Goal: Transaction & Acquisition: Purchase product/service

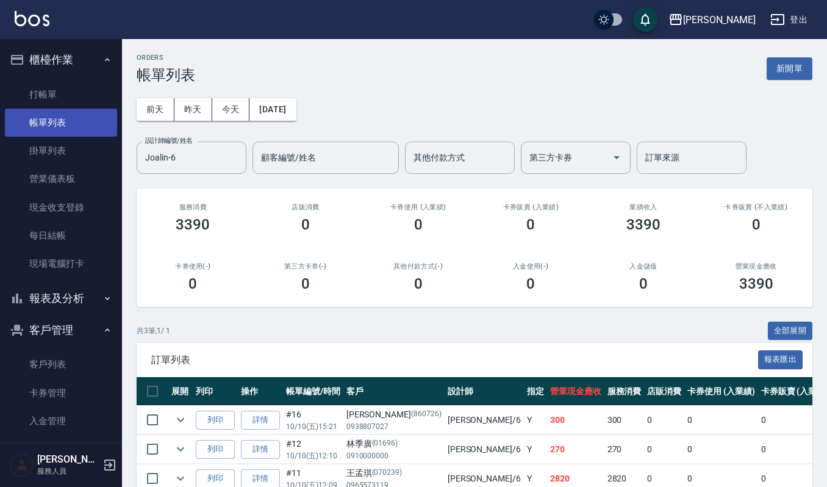
scroll to position [67, 0]
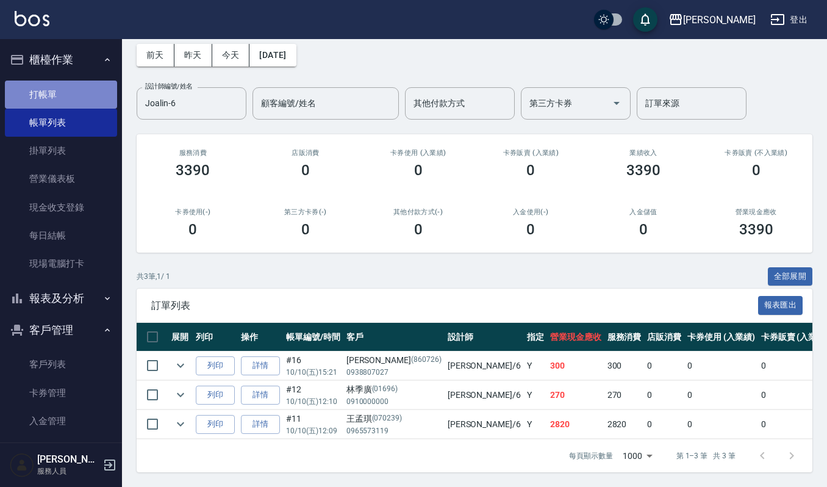
click at [81, 92] on link "打帳單" at bounding box center [61, 95] width 112 height 28
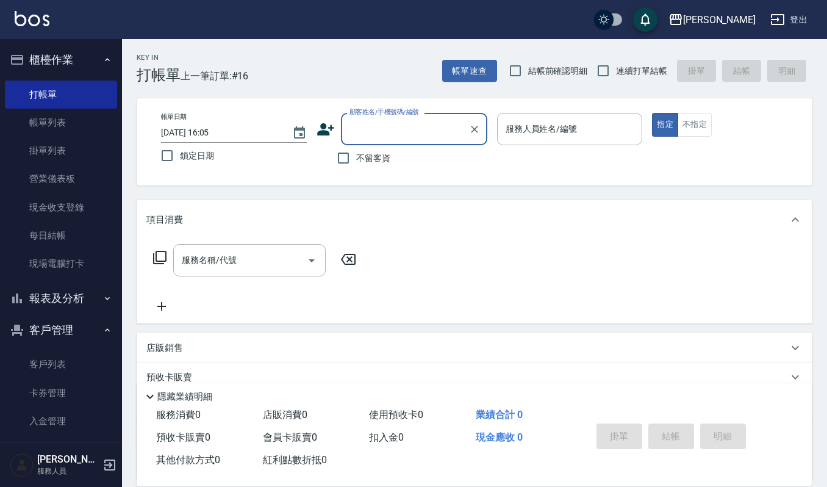
click at [417, 131] on input "顧客姓名/手機號碼/編號" at bounding box center [405, 128] width 117 height 21
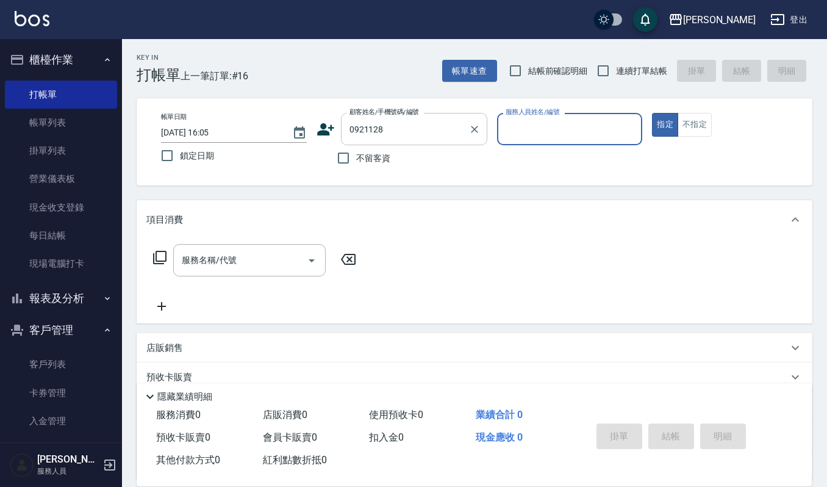
click at [417, 131] on input "0921128" at bounding box center [405, 128] width 117 height 21
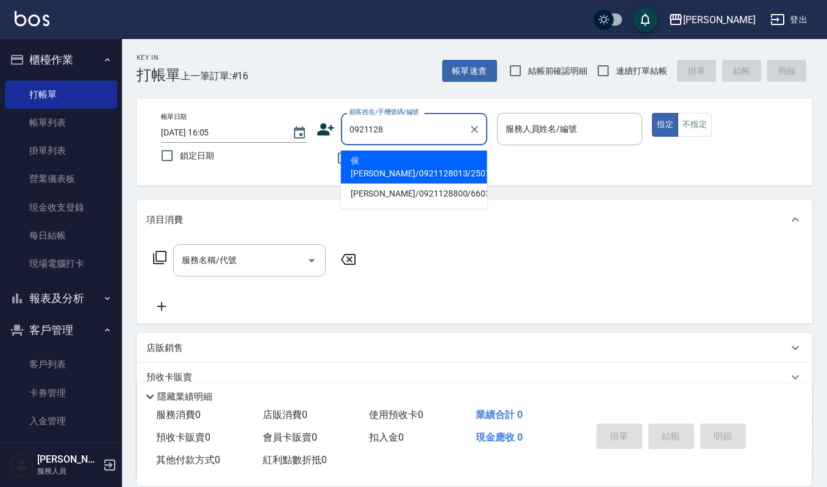
click at [423, 156] on li "侯[PERSON_NAME]/0921128013/25072" at bounding box center [414, 167] width 146 height 33
type input "侯[PERSON_NAME]/0921128013/25072"
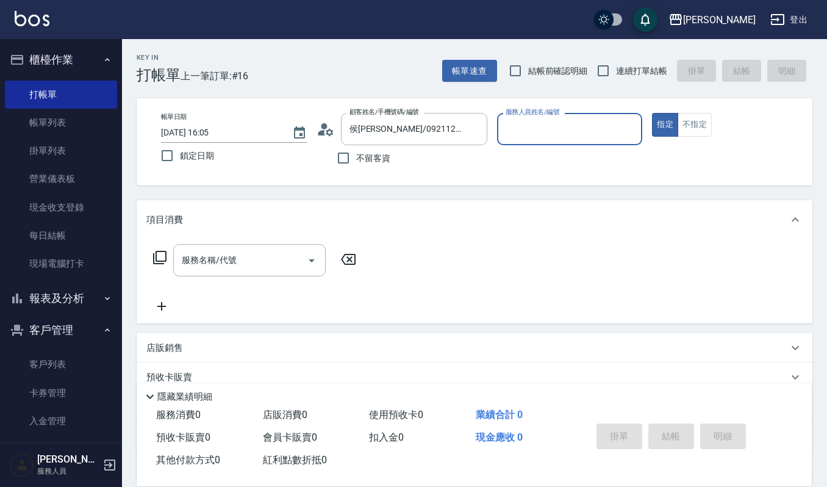
type input "Ruby-17"
click at [632, 129] on icon "Clear" at bounding box center [630, 129] width 12 height 12
click at [583, 130] on input "服務人員姓名/編號" at bounding box center [570, 128] width 135 height 21
type input "Joalin-6"
type button "true"
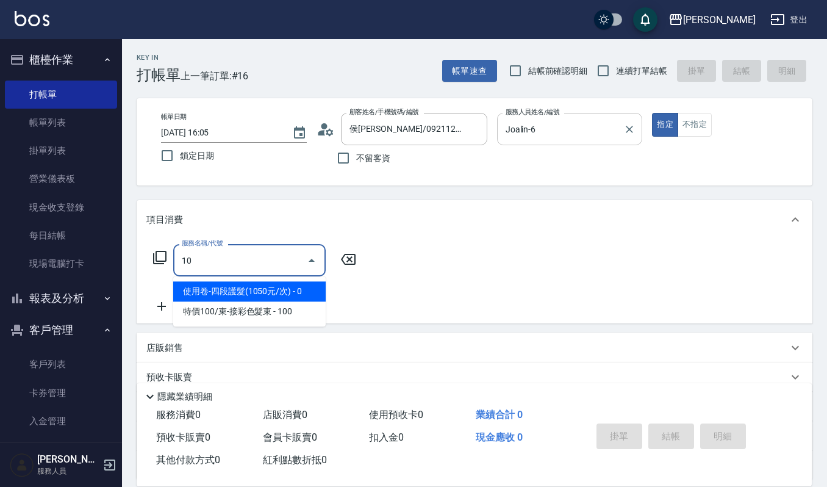
type input "1"
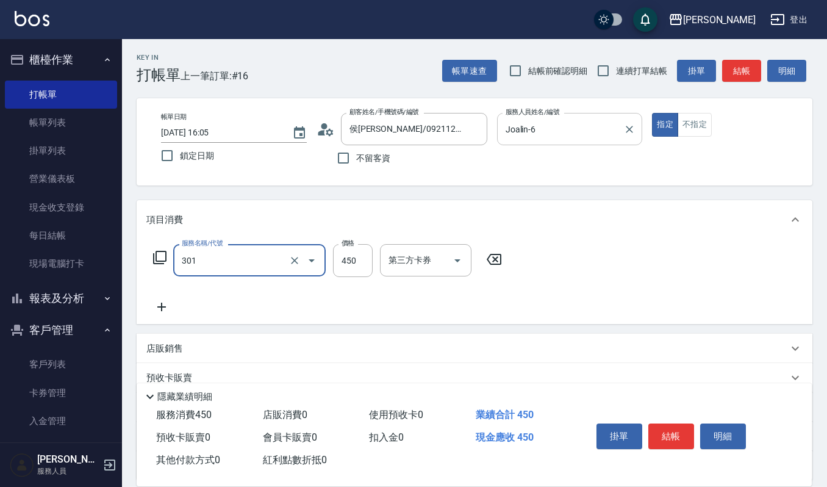
type input "創意剪髮(301)"
type input "360"
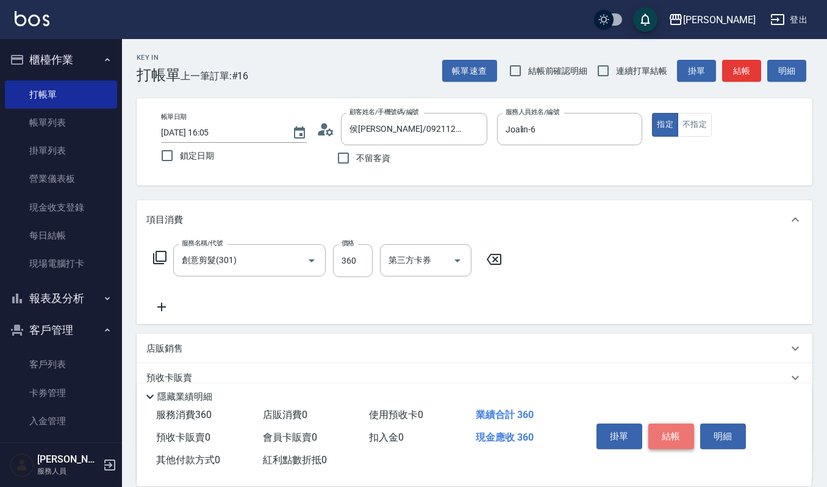
click at [668, 445] on button "結帳" at bounding box center [672, 436] width 46 height 26
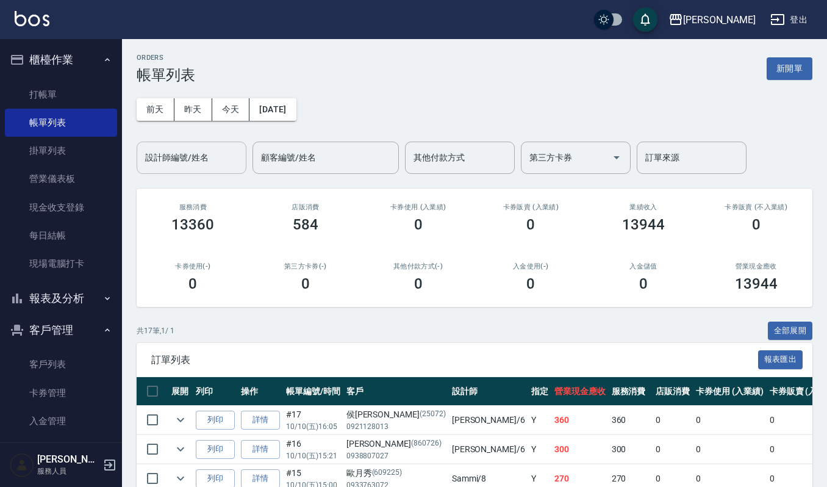
click at [218, 165] on input "設計師編號/姓名" at bounding box center [191, 157] width 99 height 21
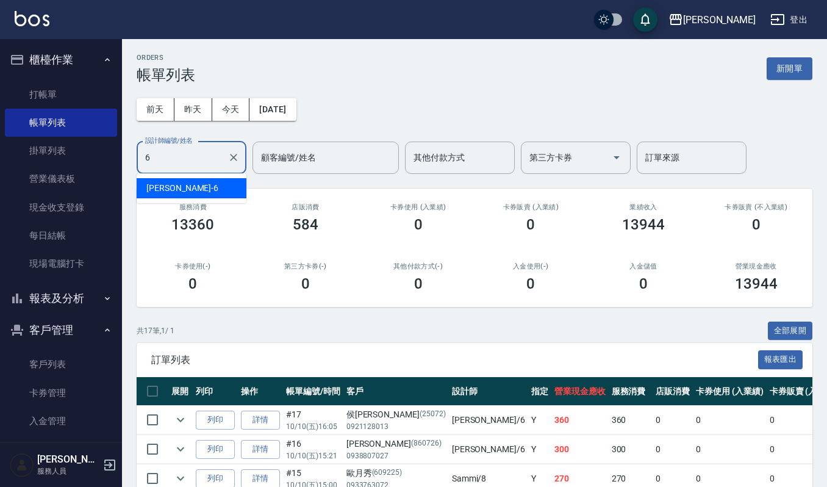
type input "Joalin-6"
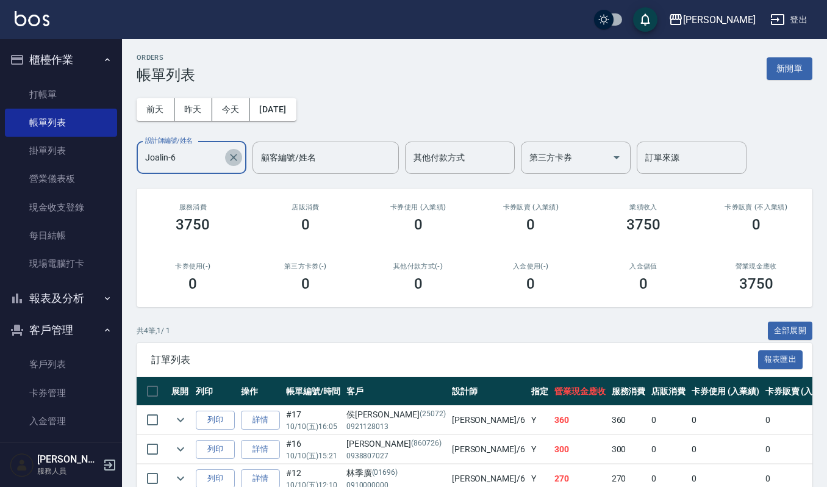
click at [235, 153] on icon "Clear" at bounding box center [234, 157] width 12 height 12
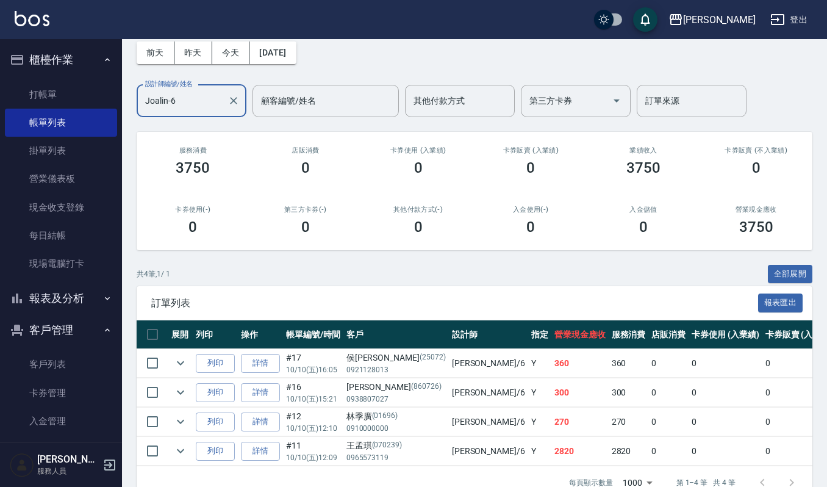
scroll to position [59, 0]
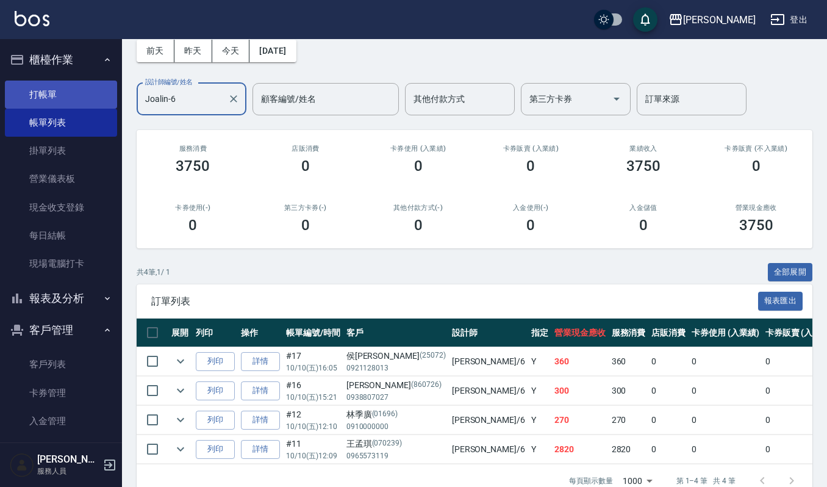
type input "Joalin-6"
click at [73, 90] on link "打帳單" at bounding box center [61, 95] width 112 height 28
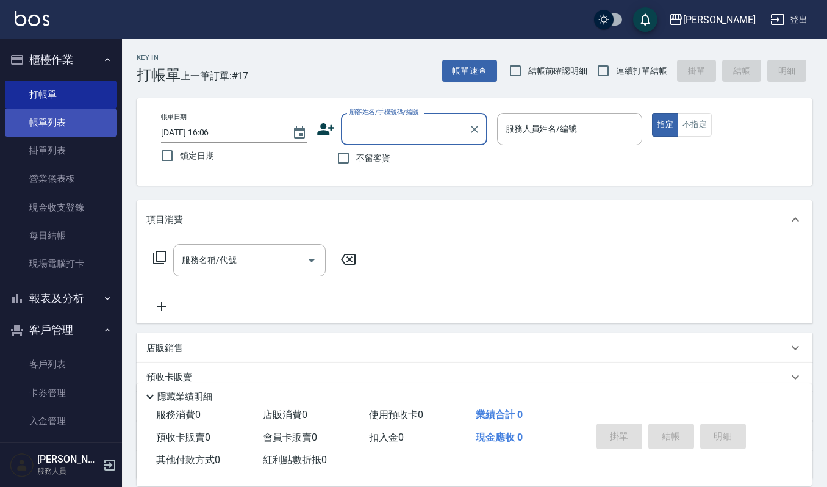
click at [77, 113] on link "帳單列表" at bounding box center [61, 123] width 112 height 28
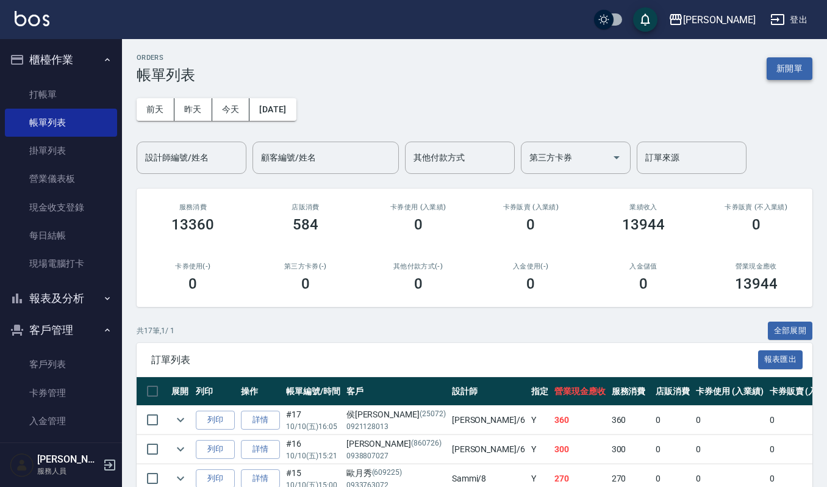
click at [806, 67] on button "新開單" at bounding box center [790, 68] width 46 height 23
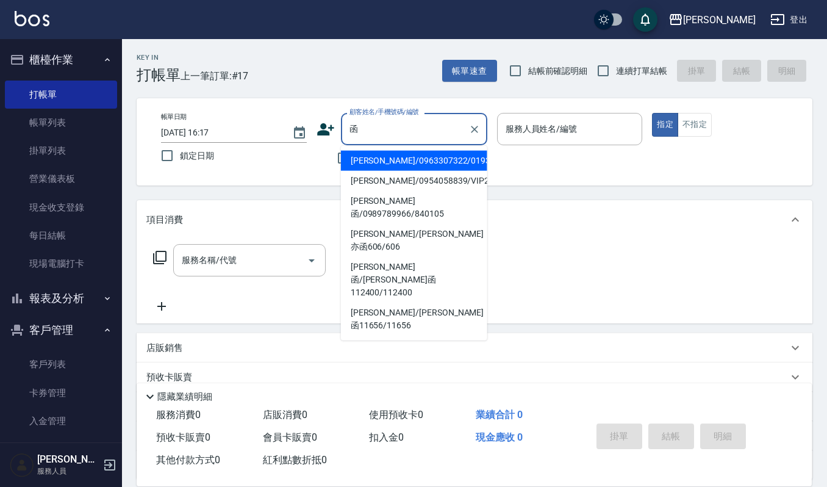
click at [402, 157] on li "[PERSON_NAME]/0963307322/01931" at bounding box center [414, 161] width 146 height 20
type input "[PERSON_NAME]/0963307322/01931"
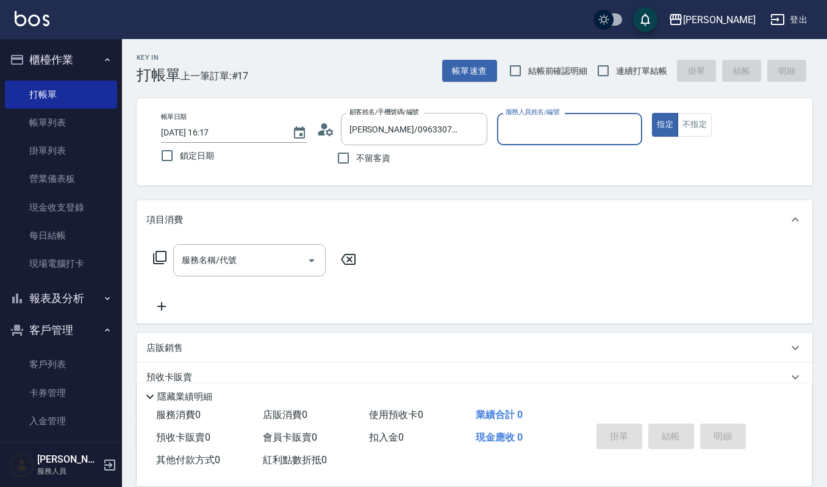
type input "Joalin-6"
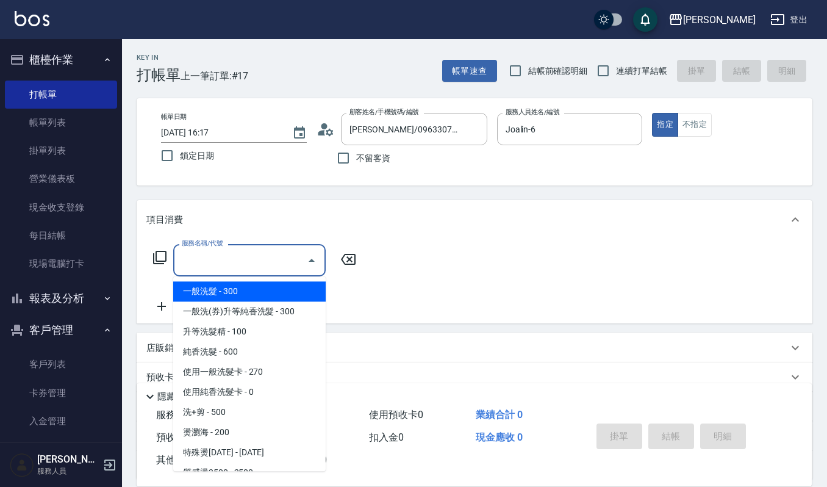
click at [253, 264] on input "服務名稱/代號" at bounding box center [240, 260] width 123 height 21
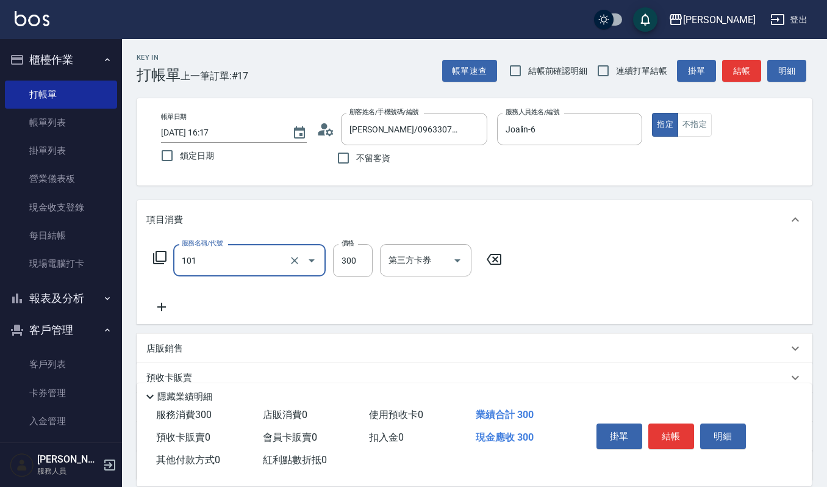
type input "一般洗髮(101)"
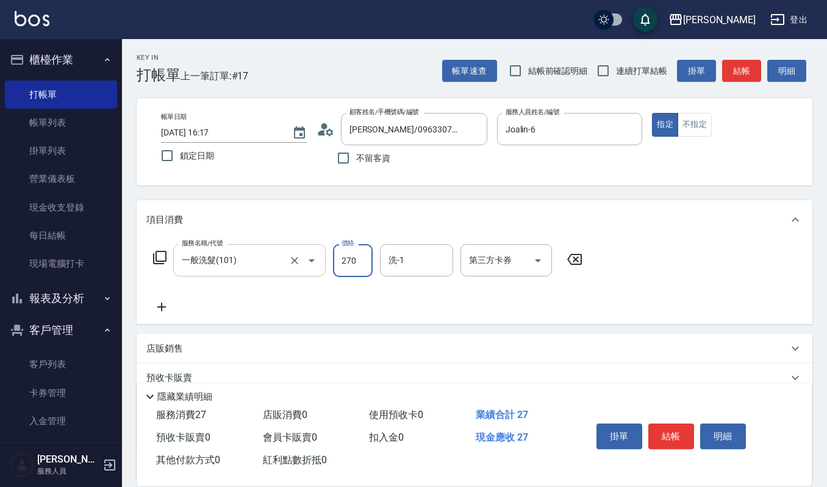
type input "270"
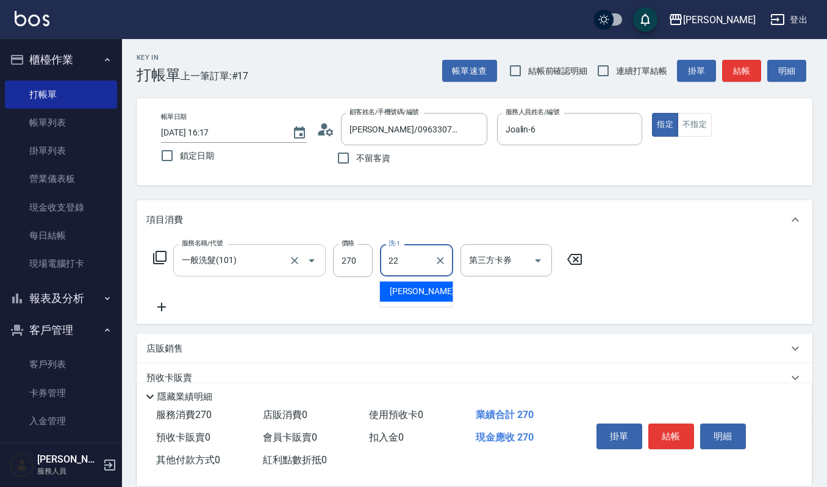
type input "[PERSON_NAME]-22"
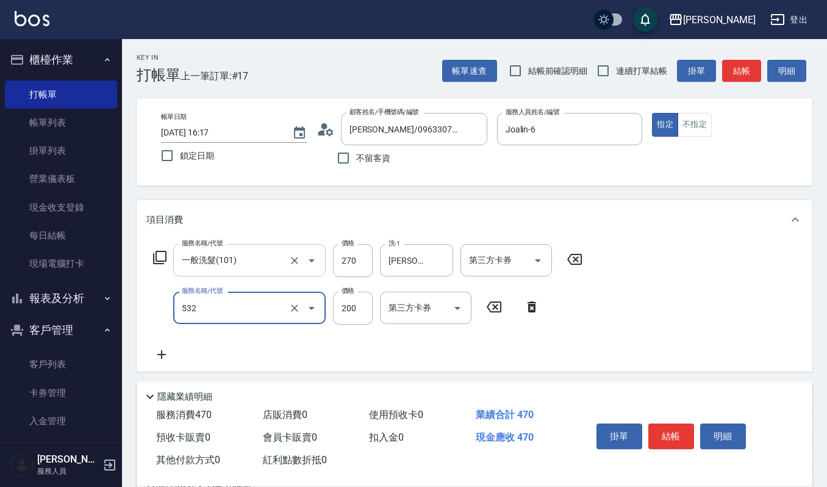
type input "自備複方.亞士(532)"
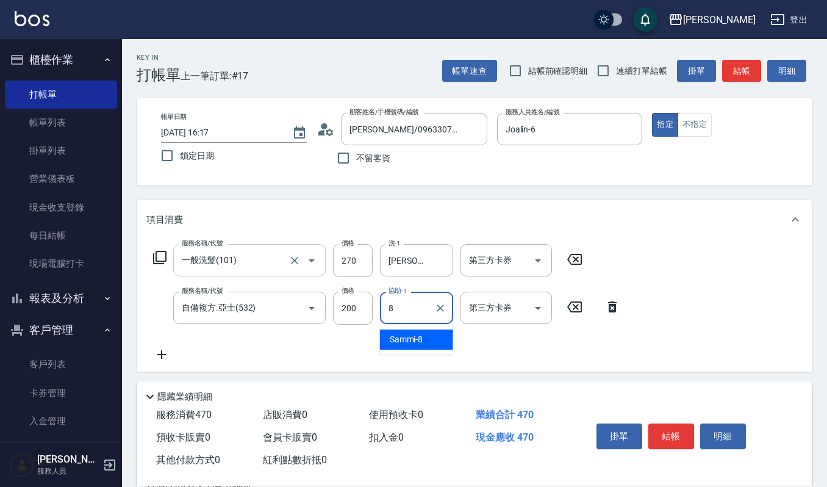
type input "Sammi-8"
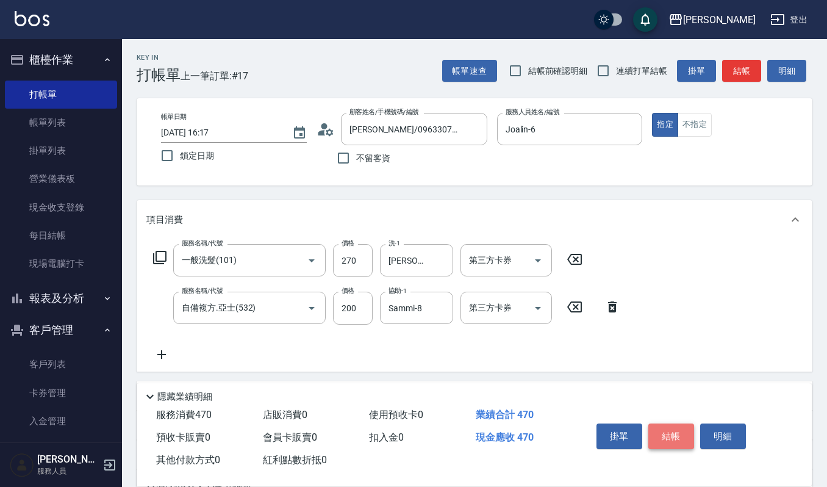
click at [672, 444] on button "結帳" at bounding box center [672, 436] width 46 height 26
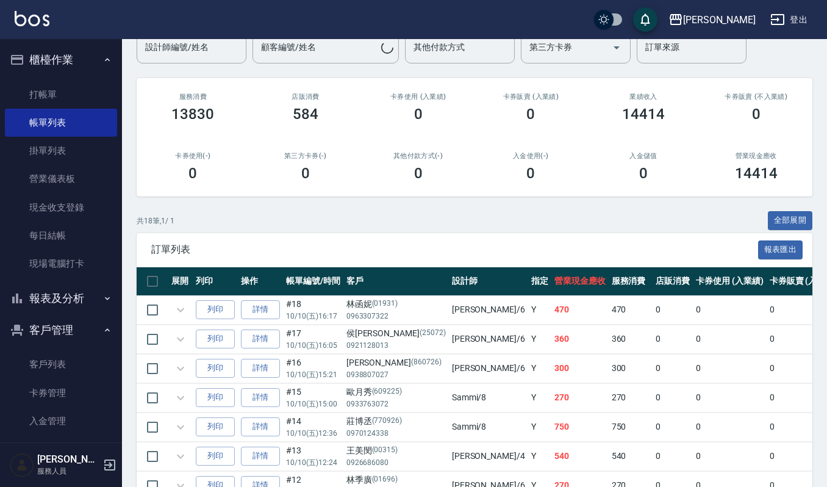
scroll to position [81, 0]
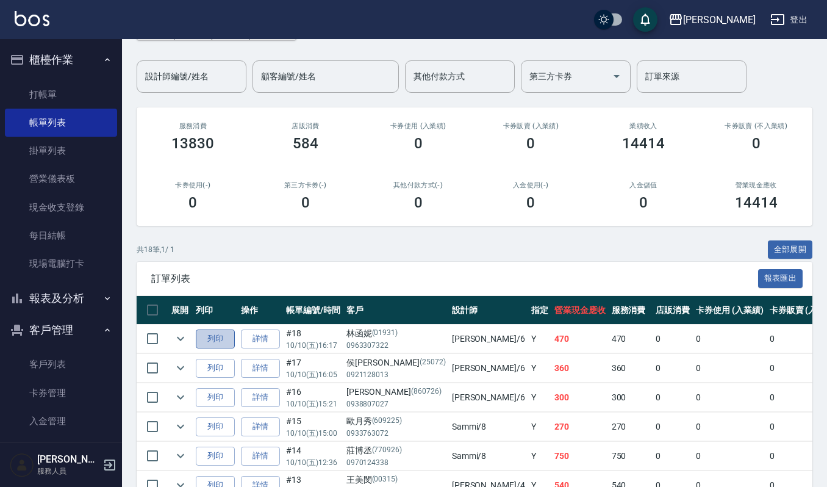
click at [218, 335] on button "列印" at bounding box center [215, 339] width 39 height 19
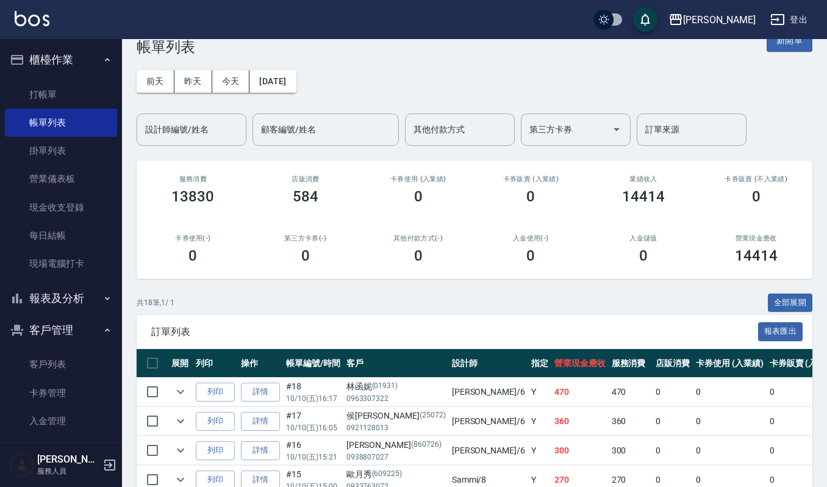
scroll to position [0, 0]
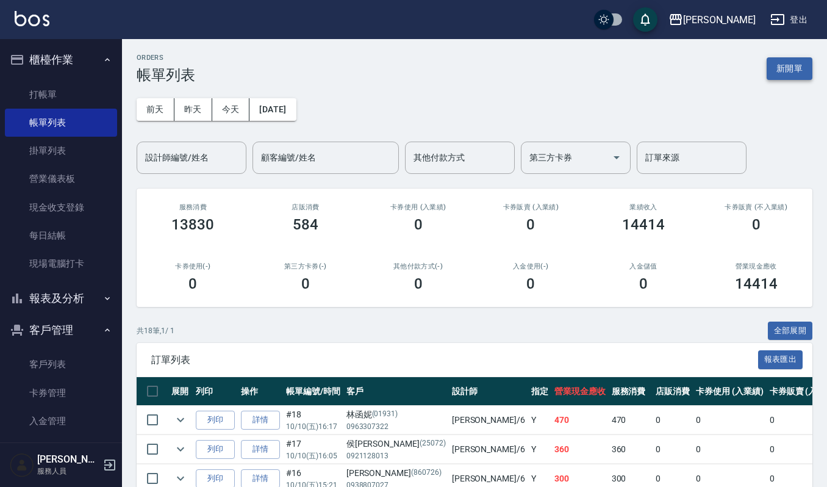
click at [782, 64] on button "新開單" at bounding box center [790, 68] width 46 height 23
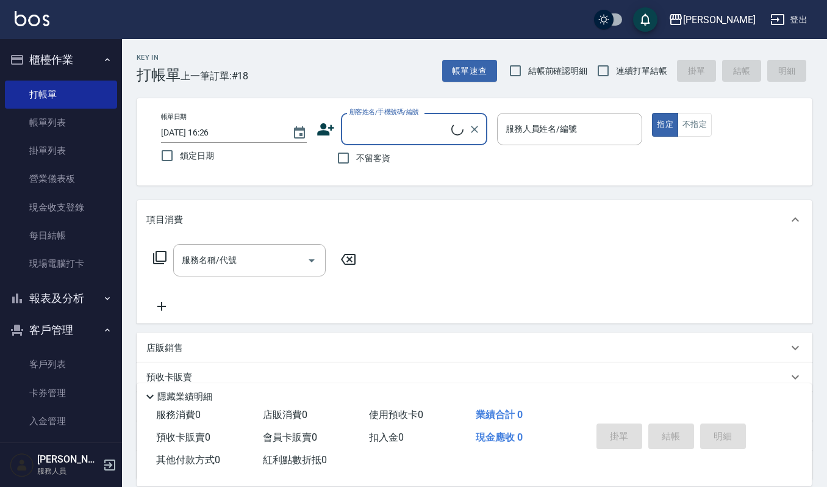
click at [389, 117] on div "顧客姓名/手機號碼/編號" at bounding box center [414, 129] width 146 height 32
click at [389, 131] on input "顧客姓名/手機號碼/編號" at bounding box center [405, 128] width 117 height 21
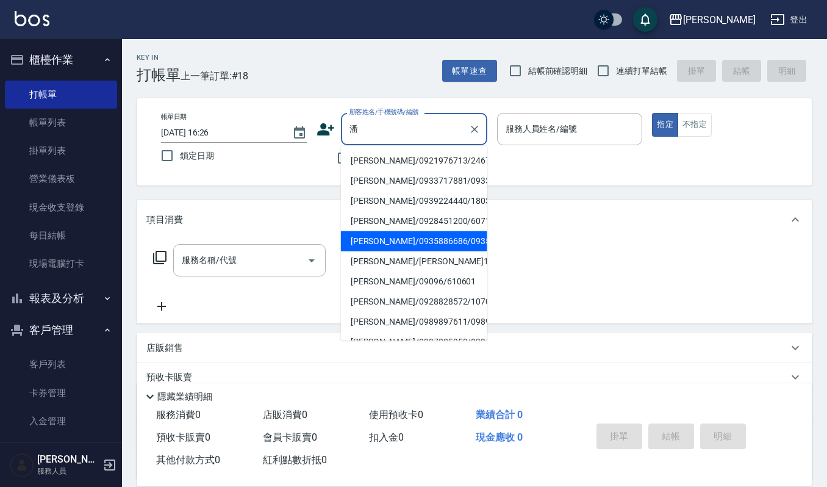
click at [403, 251] on li "[PERSON_NAME]/0935886686/0935886686" at bounding box center [414, 241] width 146 height 20
type input "[PERSON_NAME]/0935886686/0935886686"
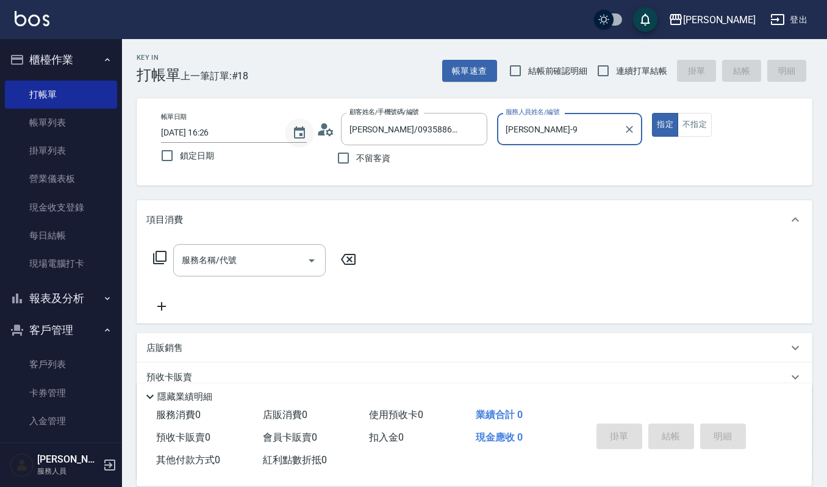
drag, startPoint x: 555, startPoint y: 142, endPoint x: 297, endPoint y: 129, distance: 259.0
click at [297, 129] on div "帳單日期 [DATE] 16:26 鎖定日期 顧客姓名/手機號碼/編號 [PERSON_NAME]/0935886686/0935886686 顧客姓名/手機…" at bounding box center [474, 142] width 647 height 58
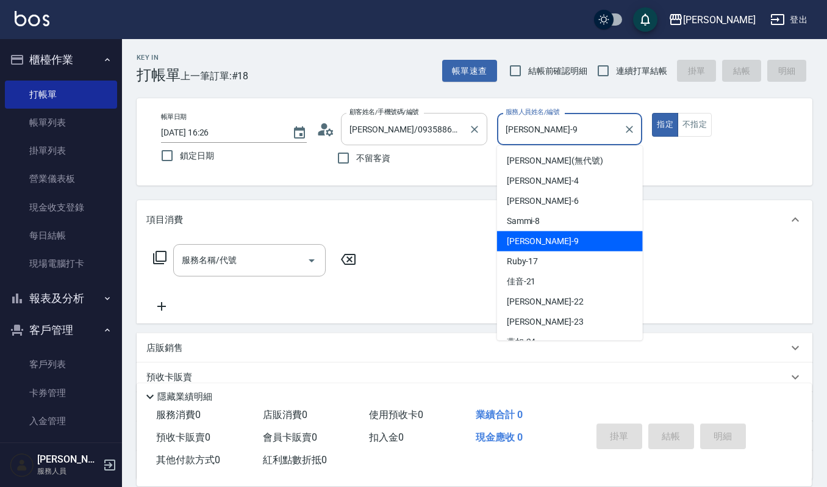
drag, startPoint x: 560, startPoint y: 130, endPoint x: 383, endPoint y: 132, distance: 176.4
click at [383, 132] on div "帳單日期 [DATE] 16:26 鎖定日期 顧客姓名/手機號碼/編號 [PERSON_NAME]/0935886686/0935886686 顧客姓名/手機…" at bounding box center [474, 142] width 647 height 58
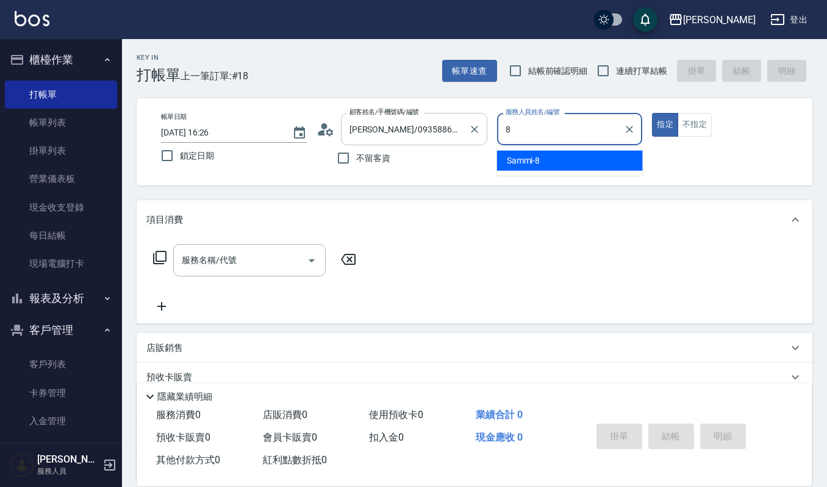
type input "Sammi-8"
type button "true"
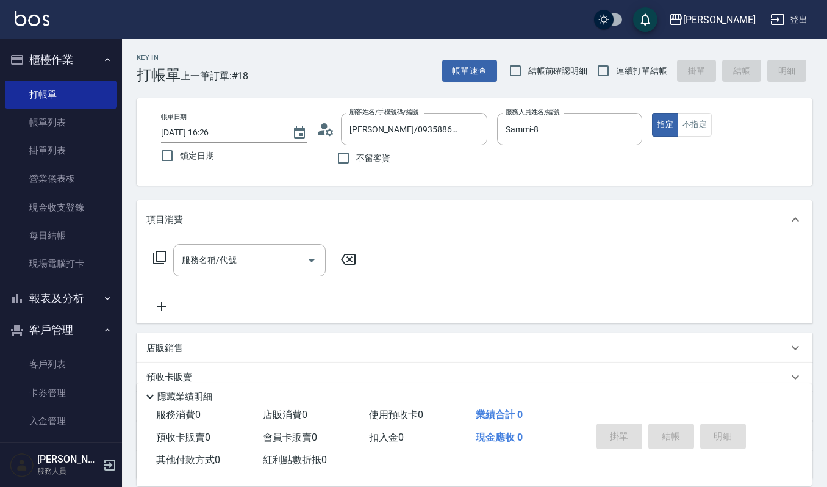
click at [330, 133] on icon at bounding box center [326, 129] width 18 height 18
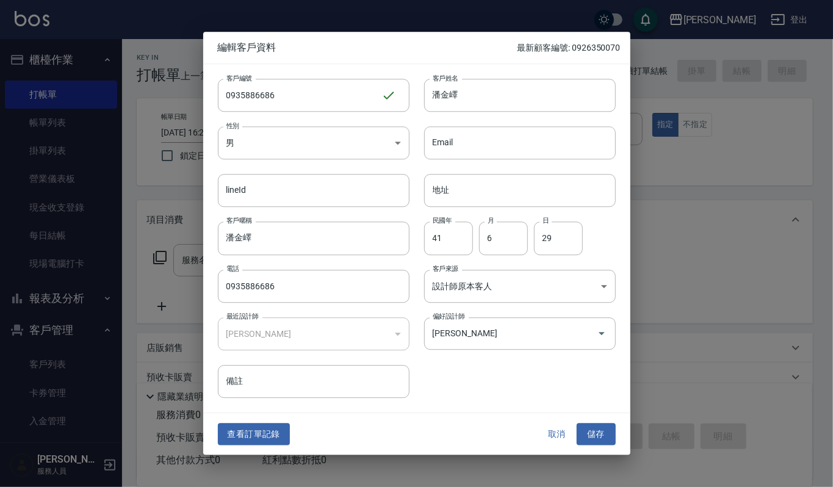
click at [552, 435] on button "取消" at bounding box center [557, 434] width 39 height 23
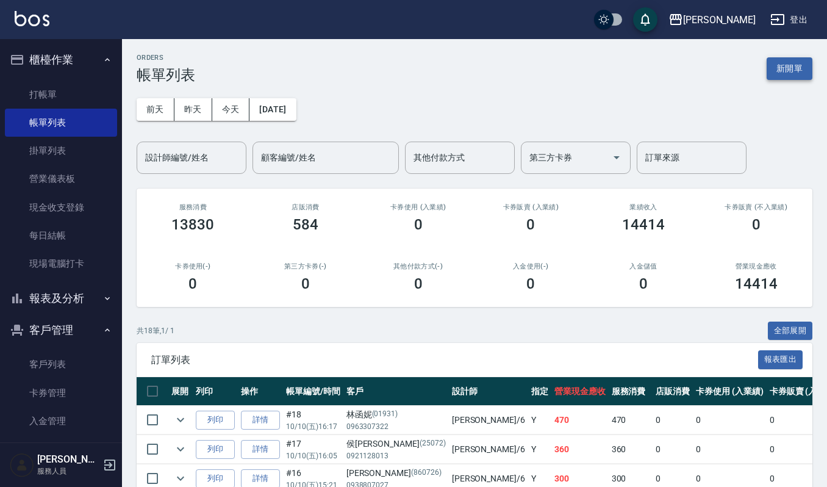
click at [809, 60] on div "ORDERS 帳單列表 新開單" at bounding box center [475, 69] width 676 height 30
click at [799, 66] on button "新開單" at bounding box center [790, 68] width 46 height 23
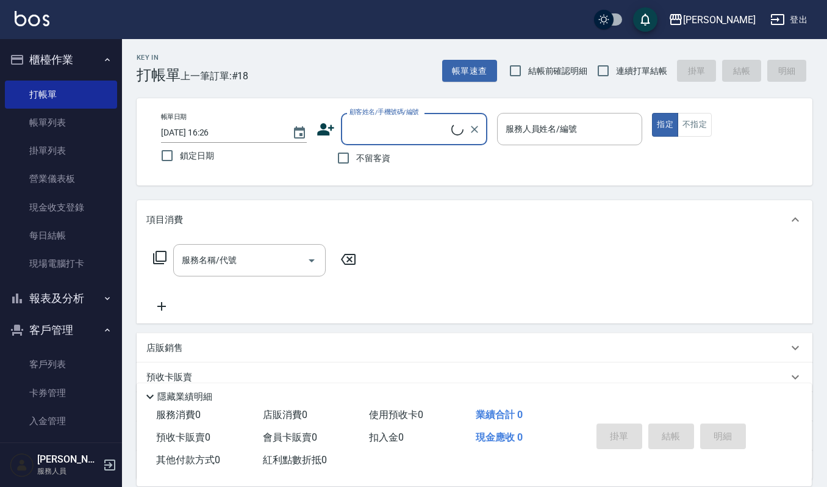
click at [404, 142] on div "顧客姓名/手機號碼/編號" at bounding box center [414, 129] width 146 height 32
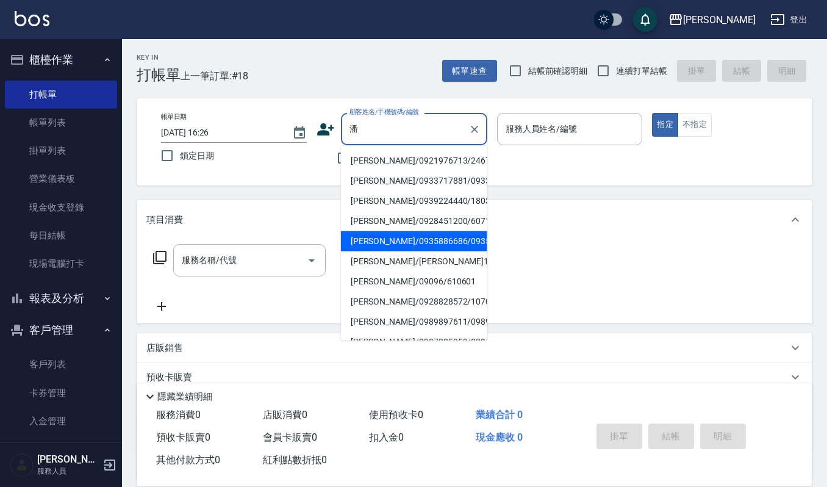
drag, startPoint x: 406, startPoint y: 261, endPoint x: 416, endPoint y: 261, distance: 10.4
click at [416, 251] on li "[PERSON_NAME]/0935886686/0935886686" at bounding box center [414, 241] width 146 height 20
type input "[PERSON_NAME]/0935886686/0935886686"
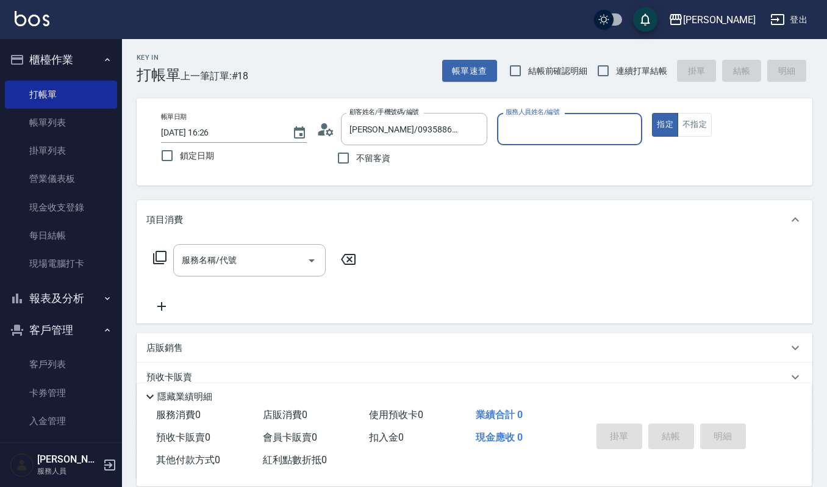
type input "[PERSON_NAME]-9"
click at [323, 137] on icon at bounding box center [326, 129] width 18 height 18
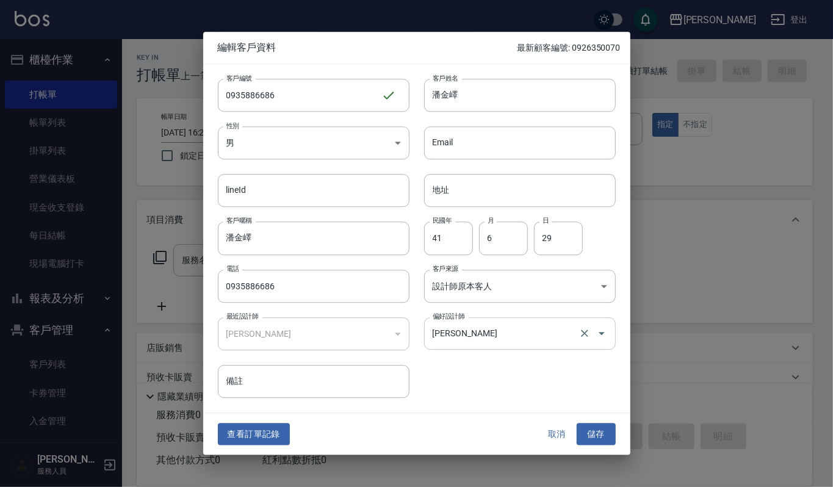
click at [569, 337] on input "[PERSON_NAME]" at bounding box center [503, 333] width 146 height 21
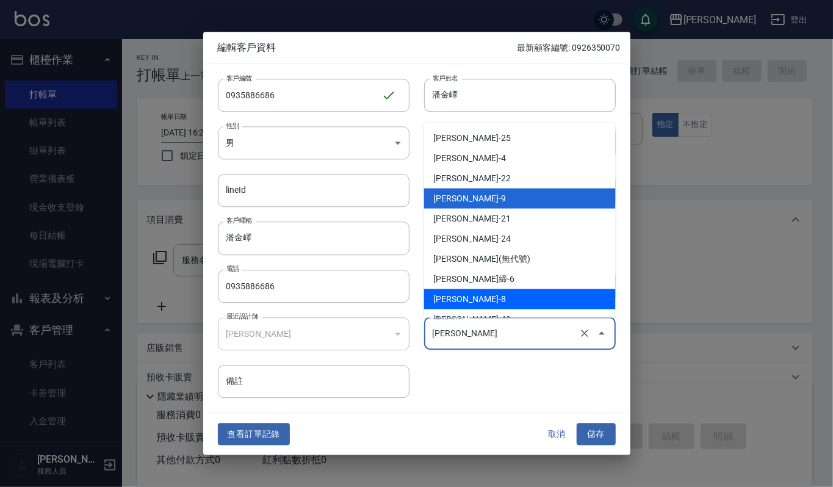
click at [481, 295] on li "[PERSON_NAME]-8" at bounding box center [520, 299] width 192 height 20
type input "[PERSON_NAME]"
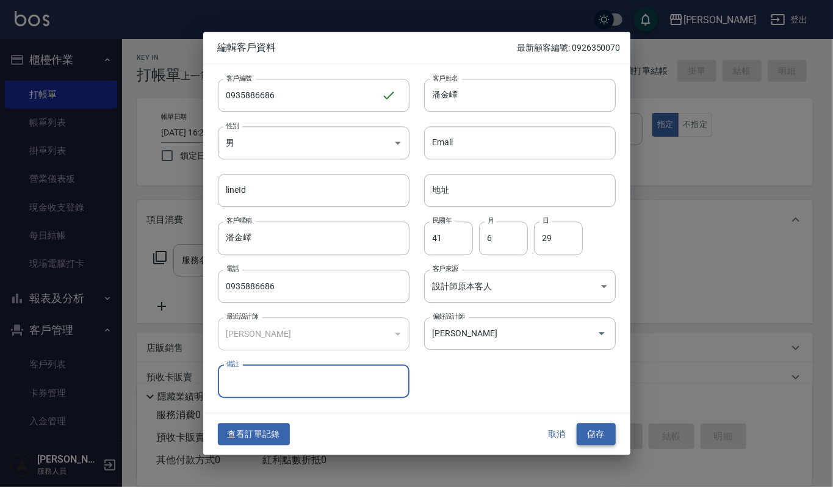
click at [608, 423] on button "儲存" at bounding box center [596, 434] width 39 height 23
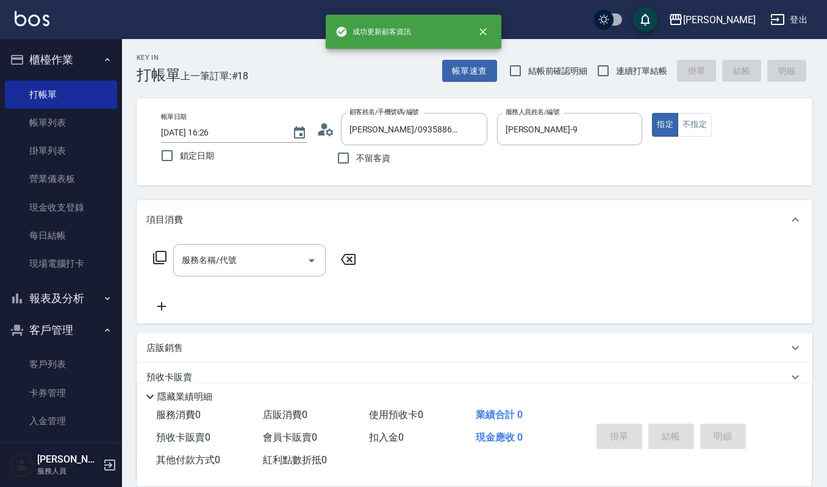
click at [633, 171] on div "帳單日期 [DATE] 16:26 鎖定日期 顧客姓名/手機號碼/編號 [PERSON_NAME]/0935886686/0935886686 顧客姓名/手機…" at bounding box center [475, 141] width 676 height 87
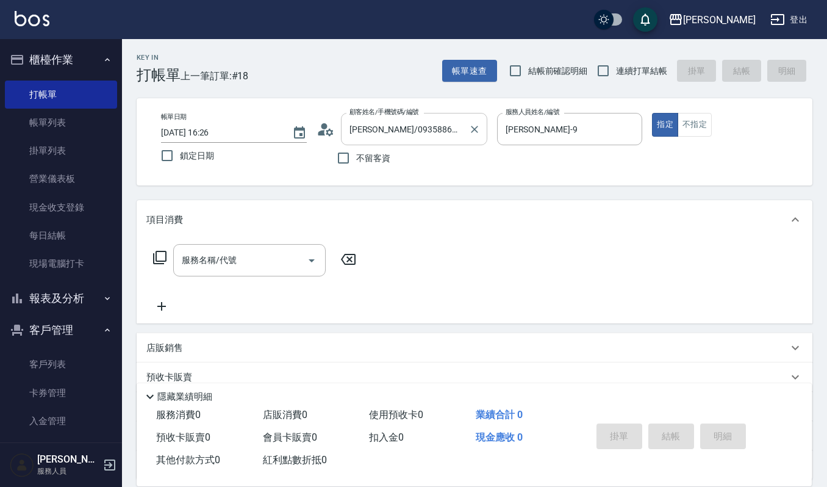
drag, startPoint x: 504, startPoint y: 135, endPoint x: 406, endPoint y: 137, distance: 97.6
click at [408, 135] on div "帳單日期 [DATE] 16:26 鎖定日期 顧客姓名/手機號碼/編號 [PERSON_NAME]/0935886686/0935886686 顧客姓名/手機…" at bounding box center [474, 142] width 647 height 58
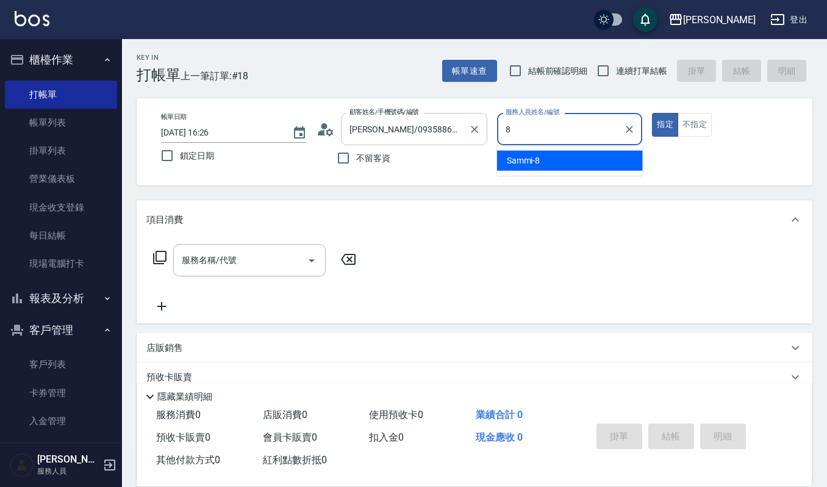
type input "Sammi-8"
type button "true"
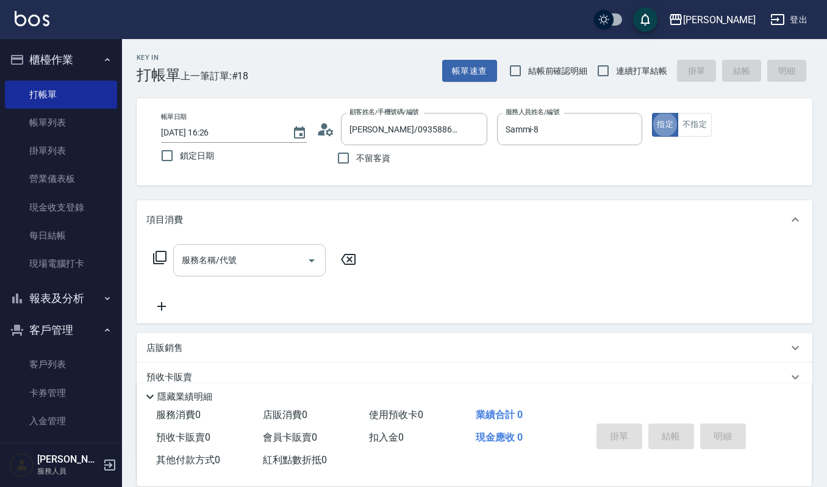
click at [225, 259] on input "服務名稱/代號" at bounding box center [240, 260] width 123 height 21
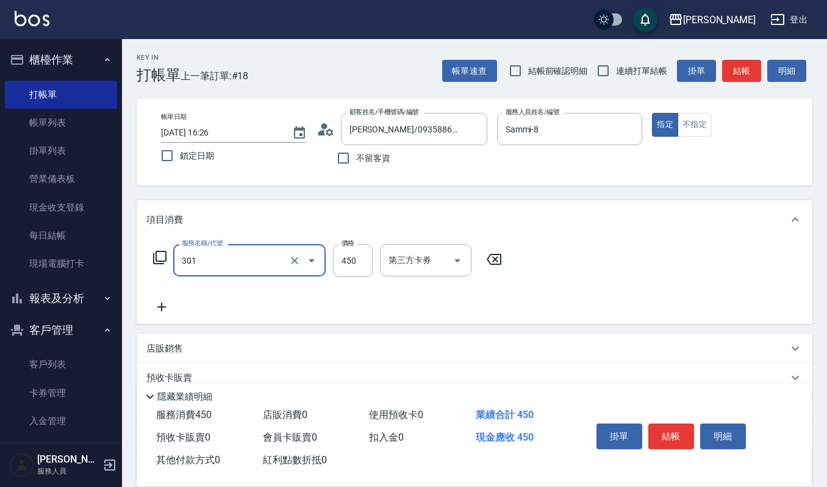
type input "創意剪髮(301)"
click at [674, 436] on button "結帳" at bounding box center [672, 436] width 46 height 26
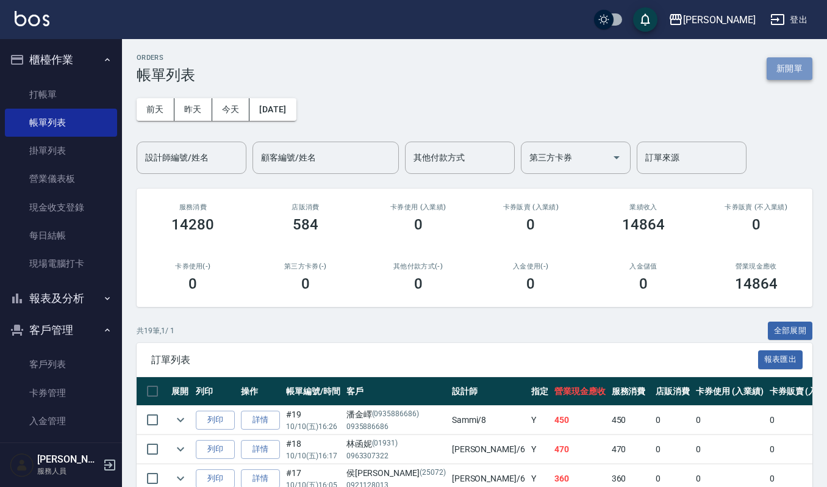
click at [804, 68] on button "新開單" at bounding box center [790, 68] width 46 height 23
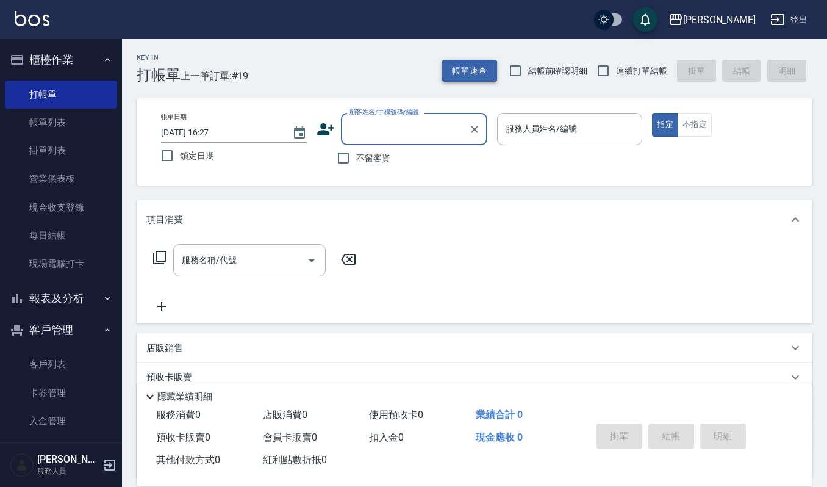
click at [447, 74] on button "帳單速查" at bounding box center [469, 71] width 55 height 23
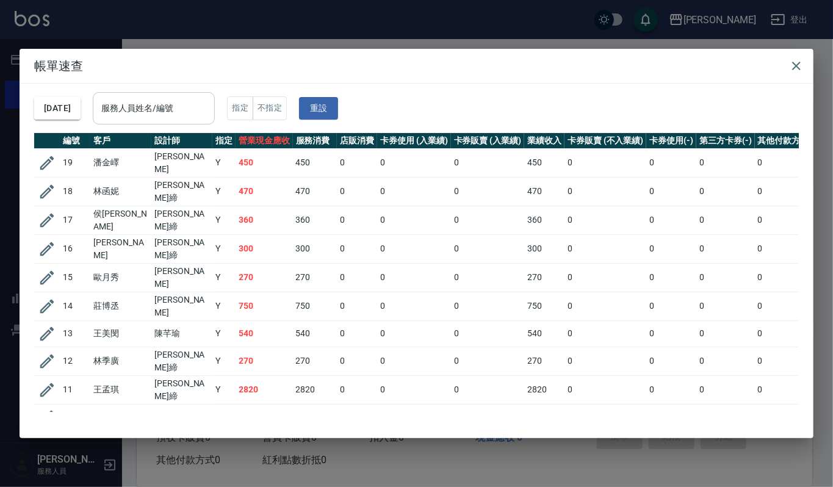
click at [203, 112] on input "服務人員姓名/編號" at bounding box center [153, 108] width 111 height 21
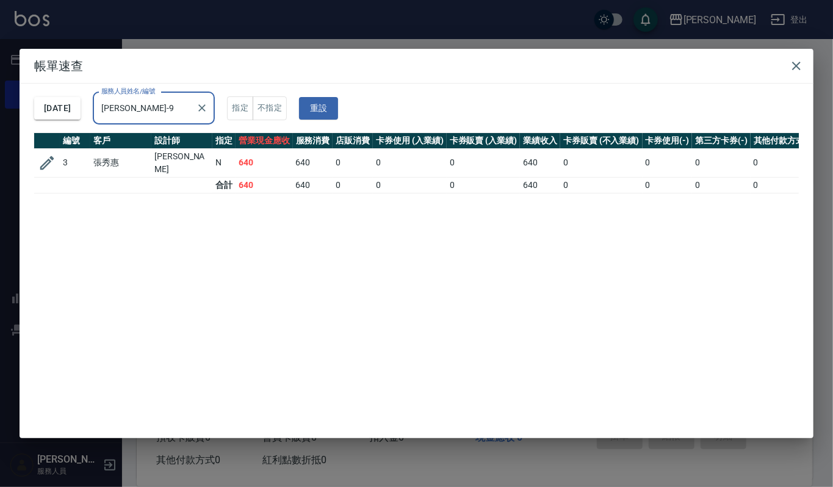
type input "[PERSON_NAME]-9"
click at [803, 54] on h2 "帳單速查" at bounding box center [417, 66] width 794 height 34
click at [794, 68] on icon "button" at bounding box center [796, 66] width 9 height 9
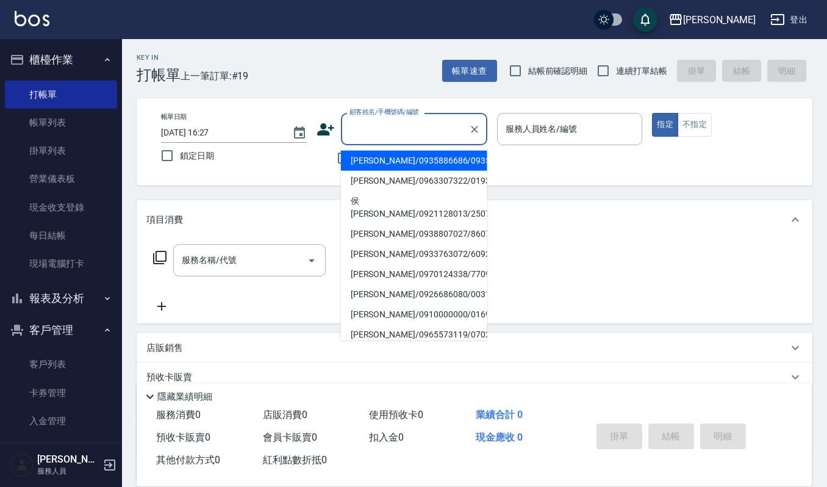
click at [441, 132] on input "顧客姓名/手機號碼/編號" at bounding box center [405, 128] width 117 height 21
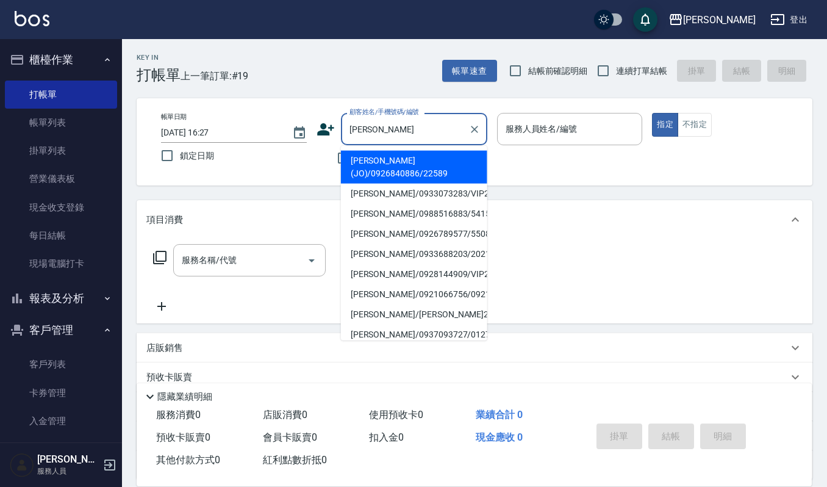
click at [405, 164] on li "[PERSON_NAME](JO)/0926840886/22589" at bounding box center [414, 167] width 146 height 33
type input "[PERSON_NAME](JO)/0926840886/22589"
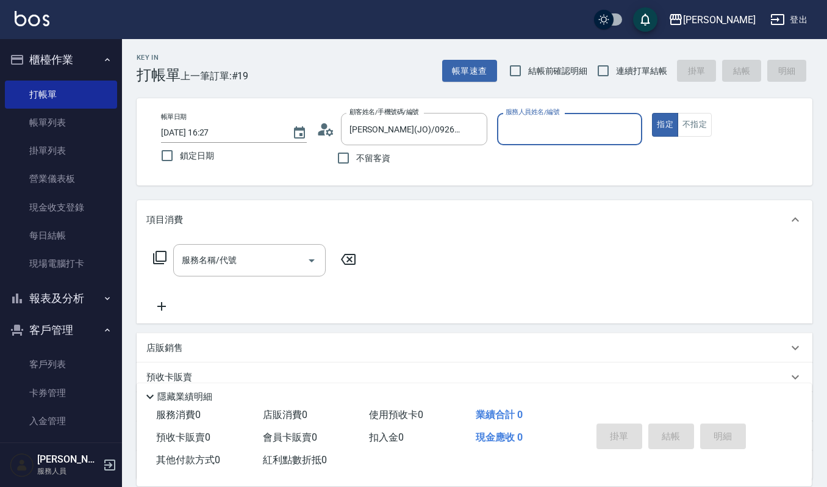
type input "8"
type input "[PERSON_NAME]-9"
type button "true"
click at [245, 259] on input "服務名稱/代號" at bounding box center [240, 260] width 123 height 21
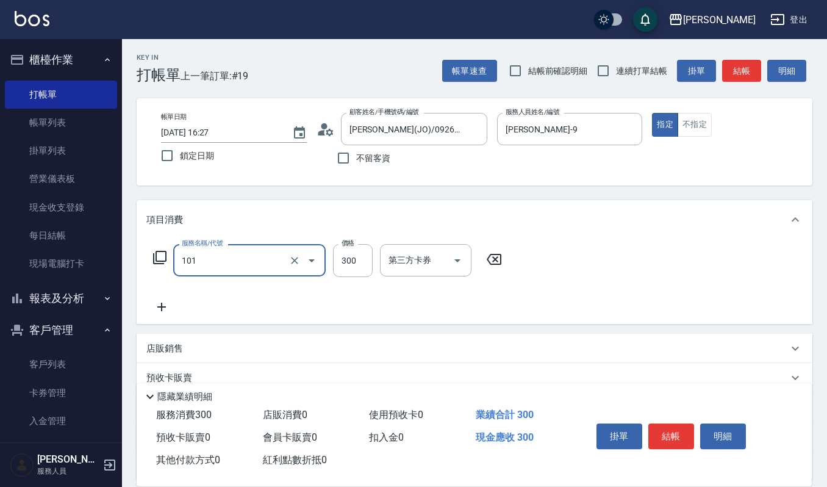
type input "一般洗髮(101)"
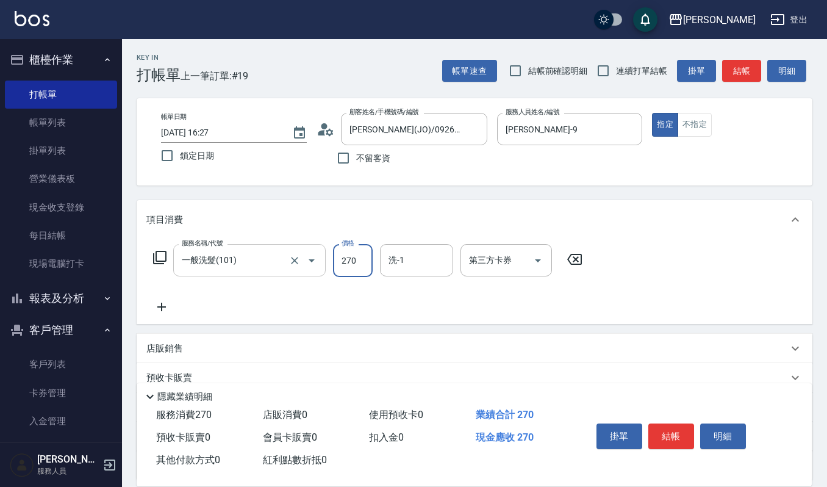
type input "270"
type input "[PERSON_NAME]-9"
click at [669, 432] on button "結帳" at bounding box center [672, 436] width 46 height 26
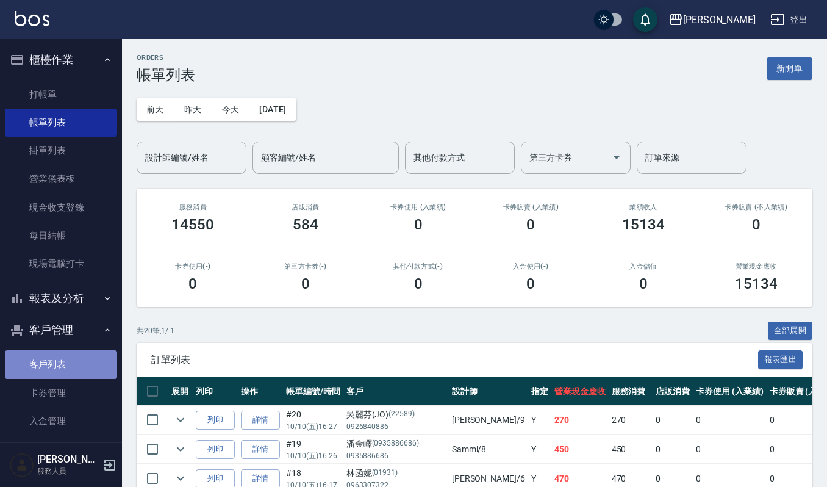
click at [62, 361] on link "客戶列表" at bounding box center [61, 364] width 112 height 28
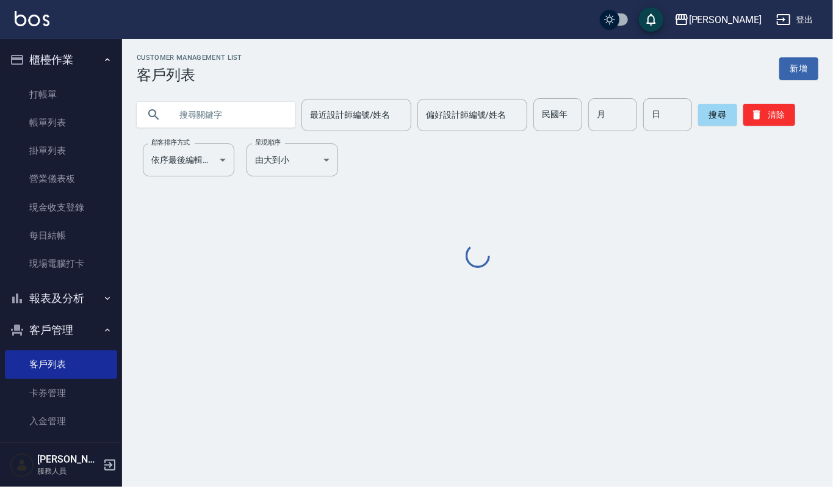
click at [216, 111] on input "text" at bounding box center [228, 114] width 115 height 33
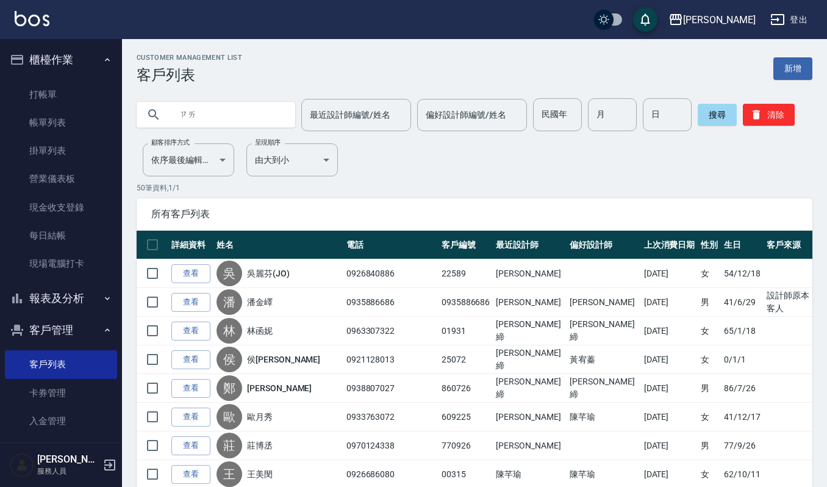
type input "在"
type input "[PERSON_NAME]"
type input "張"
type input "展"
type input "障"
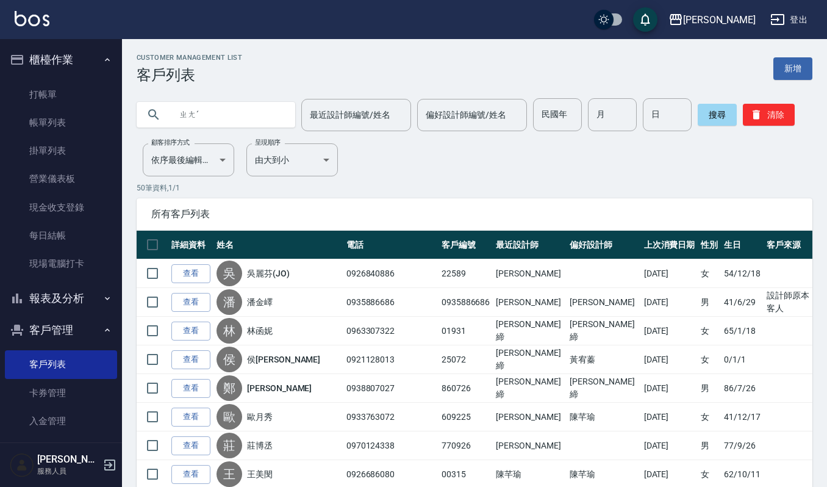
type input "障"
type input "贊"
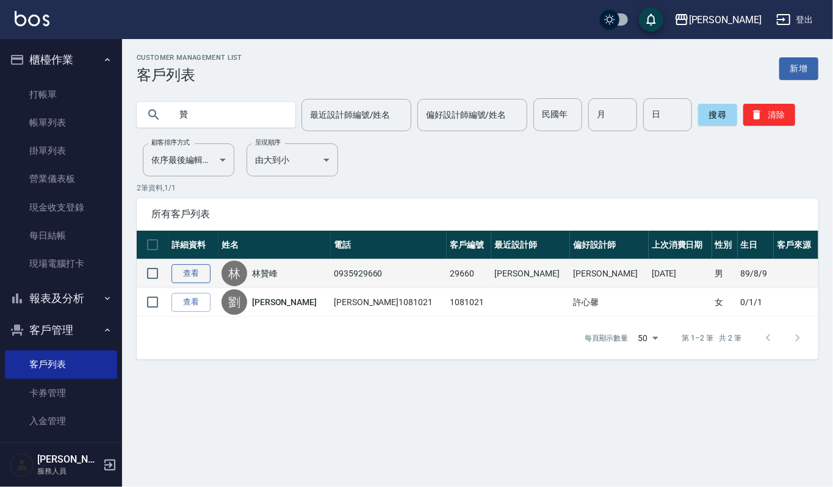
click at [192, 274] on link "查看" at bounding box center [190, 273] width 39 height 19
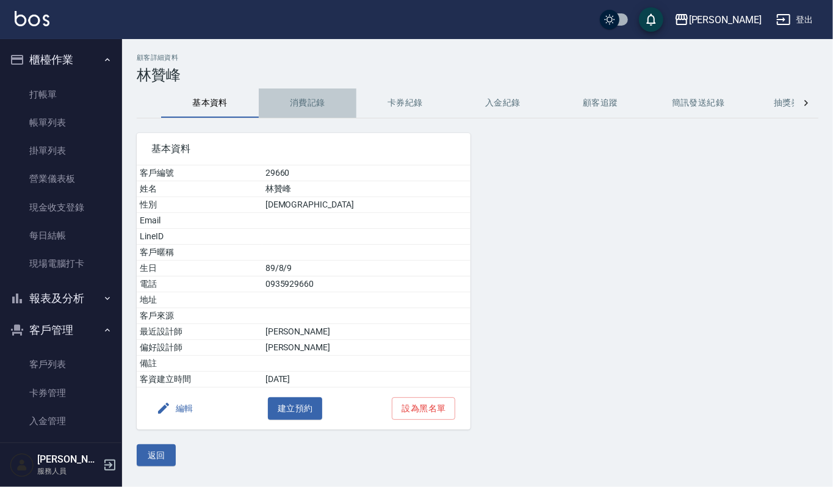
click at [301, 101] on button "消費記錄" at bounding box center [308, 102] width 98 height 29
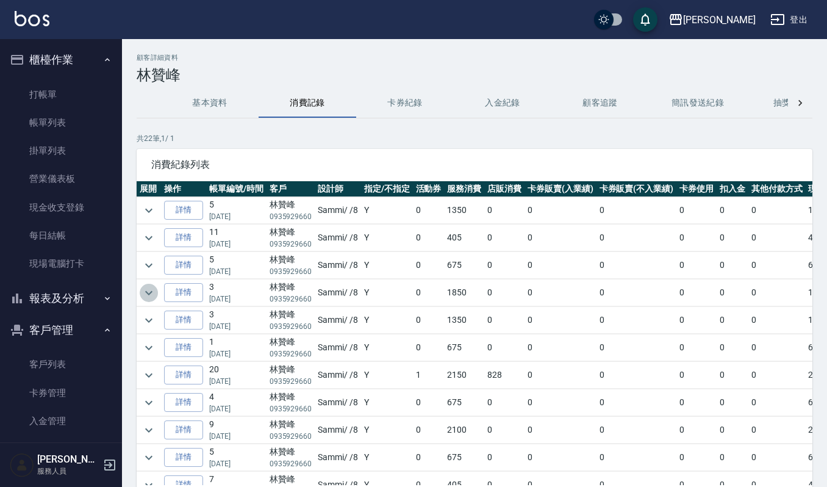
click at [155, 291] on icon "expand row" at bounding box center [149, 293] width 15 height 15
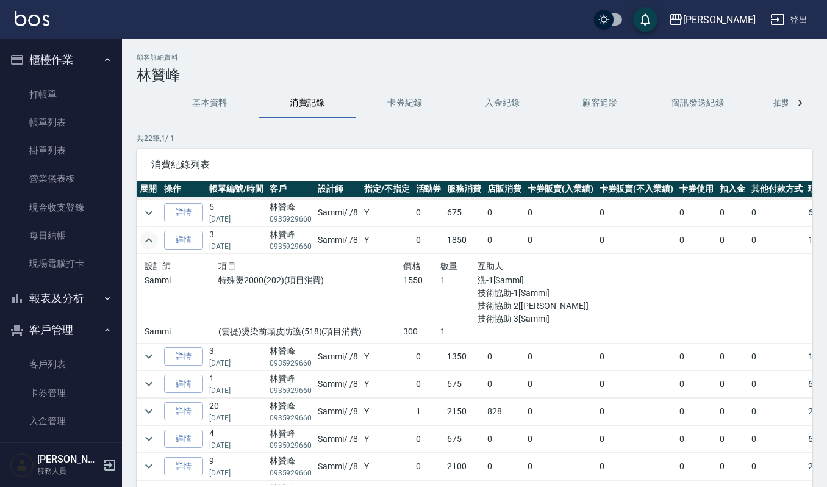
scroll to position [81, 0]
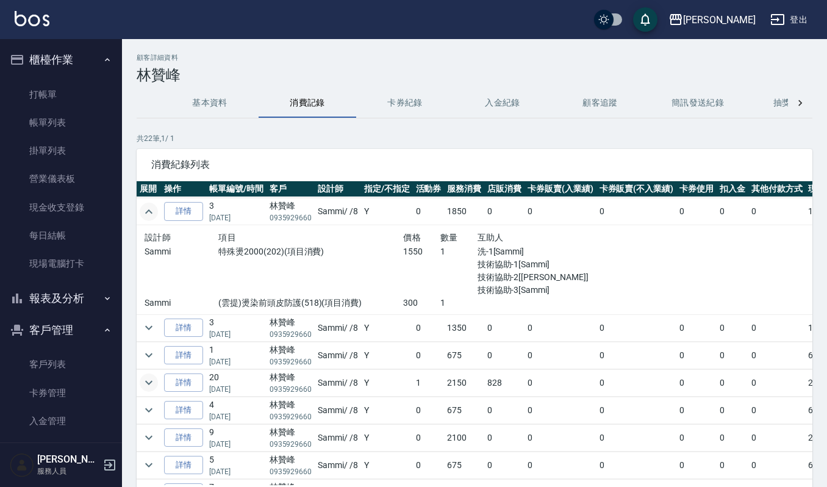
click at [146, 386] on icon "expand row" at bounding box center [149, 382] width 15 height 15
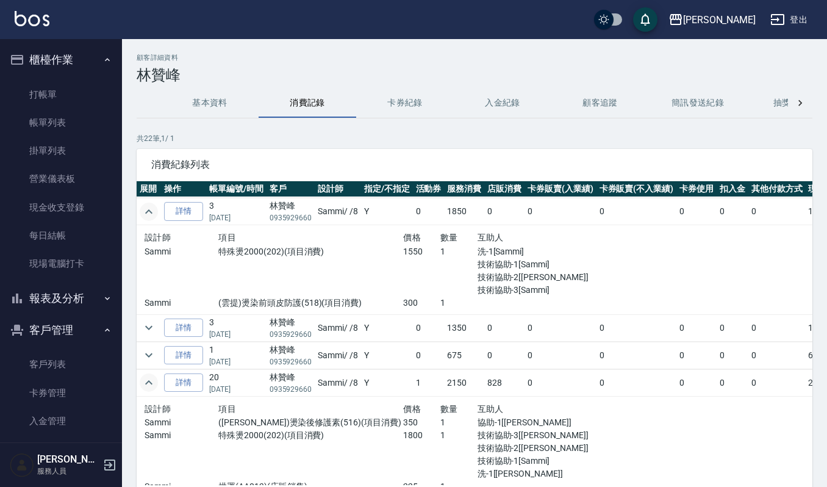
scroll to position [162, 0]
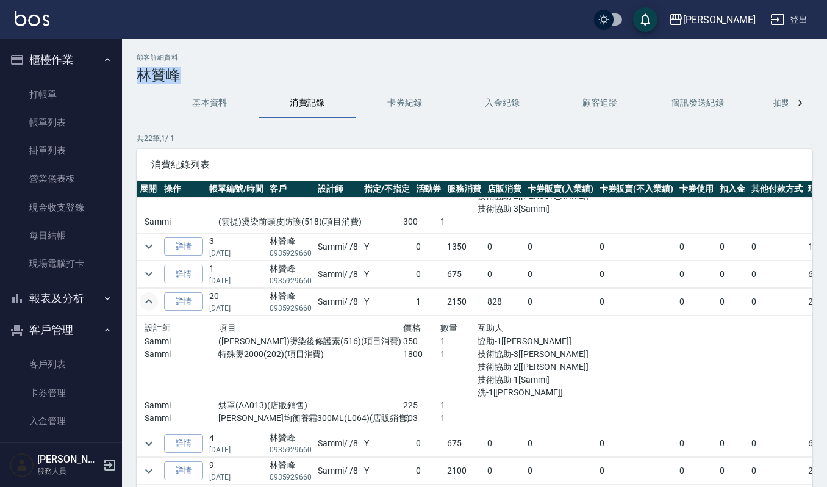
drag, startPoint x: 137, startPoint y: 72, endPoint x: 179, endPoint y: 71, distance: 42.1
click at [179, 71] on h3 "林贊峰" at bounding box center [475, 75] width 676 height 17
copy h3 "林贊峰"
click at [40, 98] on link "打帳單" at bounding box center [61, 95] width 112 height 28
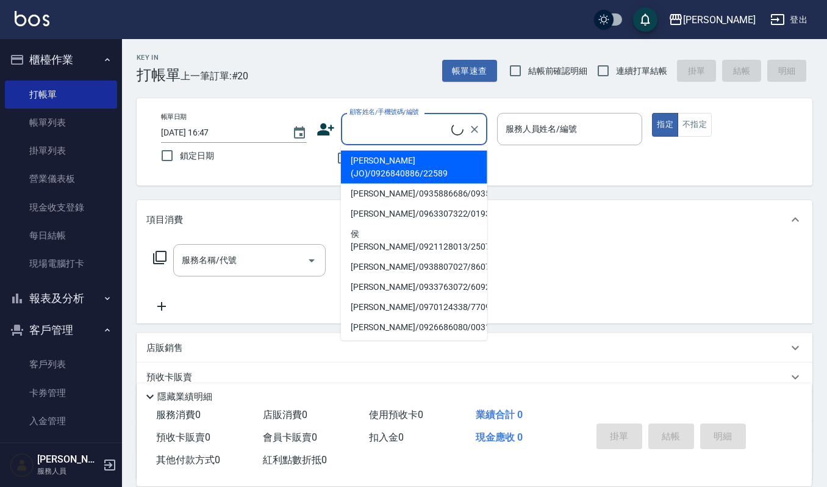
click at [404, 134] on input "顧客姓名/手機號碼/編號" at bounding box center [399, 128] width 105 height 21
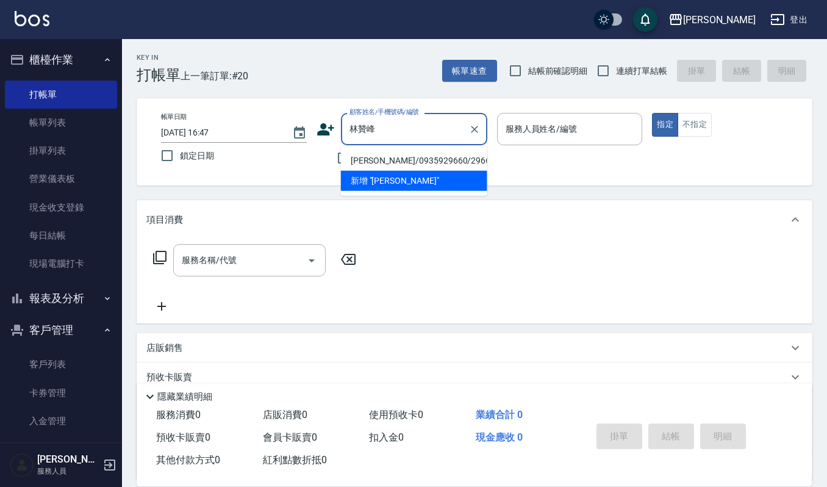
click at [406, 162] on li "[PERSON_NAME]/0935929660/29660" at bounding box center [414, 161] width 146 height 20
type input "[PERSON_NAME]/0935929660/29660"
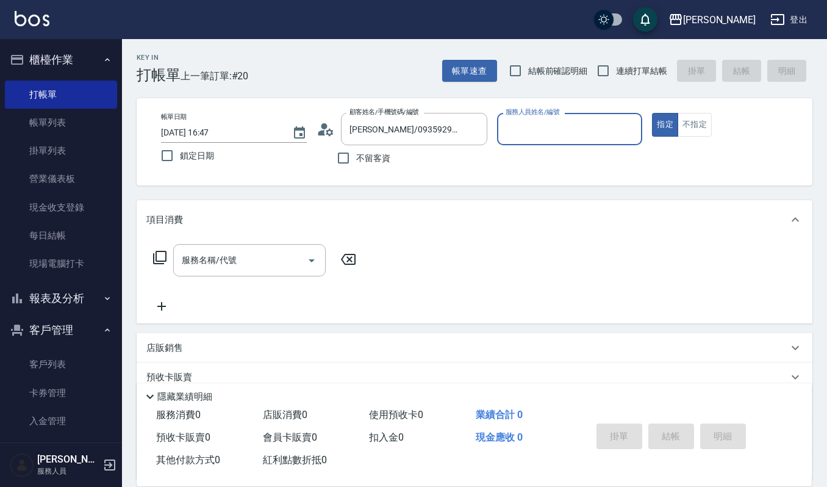
type input "Sammi-8"
click at [310, 262] on icon "Open" at bounding box center [311, 260] width 15 height 15
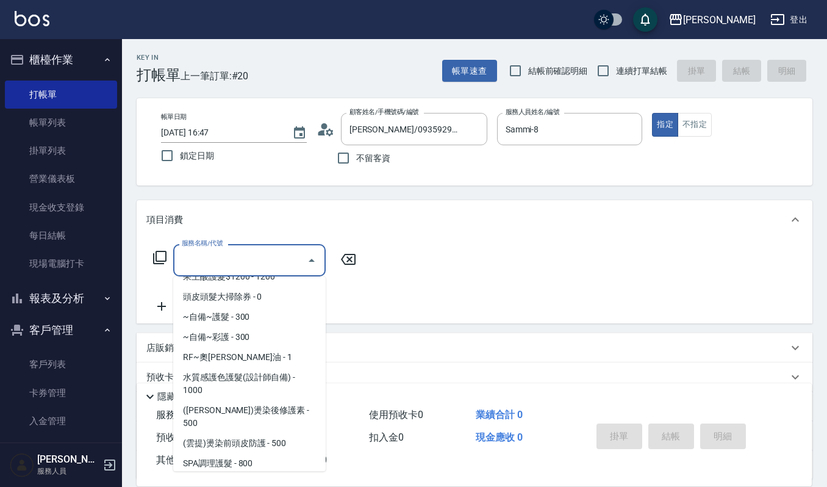
scroll to position [813, 0]
click at [254, 433] on span "(雲提)燙染前頭皮防護 - 500" at bounding box center [249, 443] width 153 height 20
type input "(雲提)燙染前頭皮防護(518)"
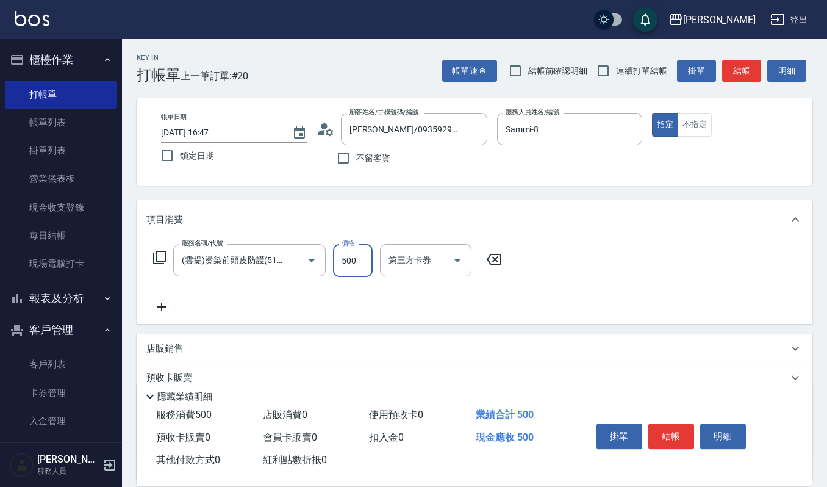
click at [360, 254] on input "500" at bounding box center [353, 260] width 40 height 33
type input "300"
click at [160, 301] on icon at bounding box center [161, 307] width 31 height 15
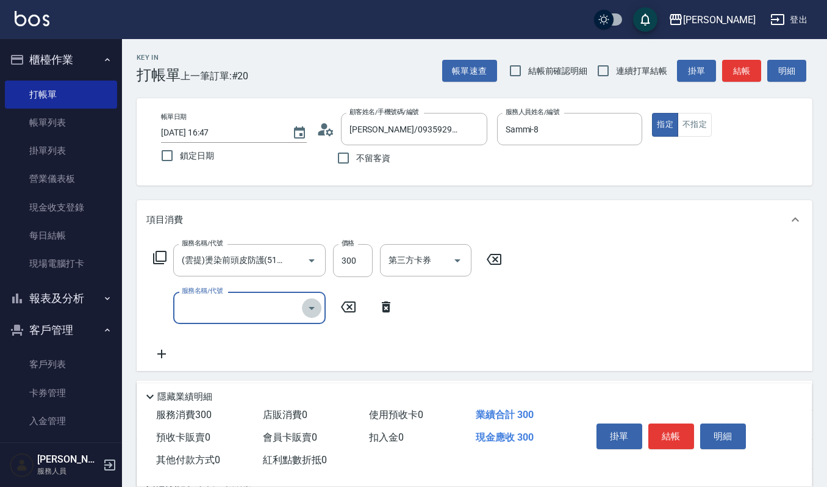
click at [306, 303] on icon "Open" at bounding box center [311, 308] width 15 height 15
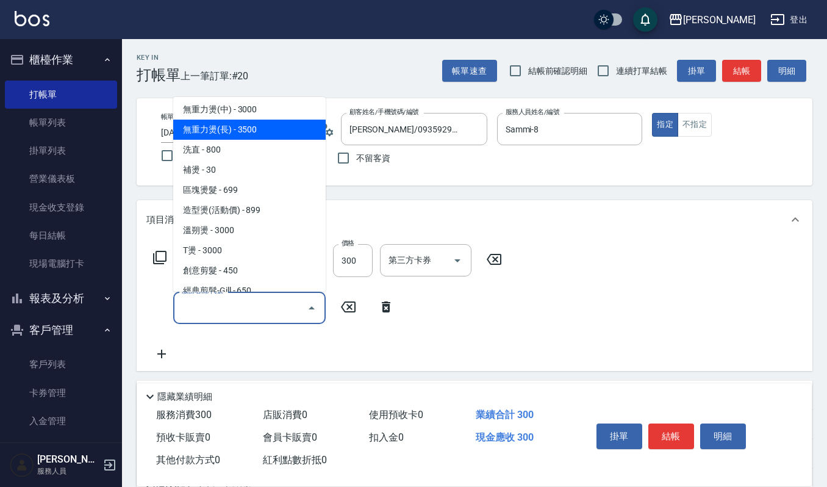
scroll to position [162, 0]
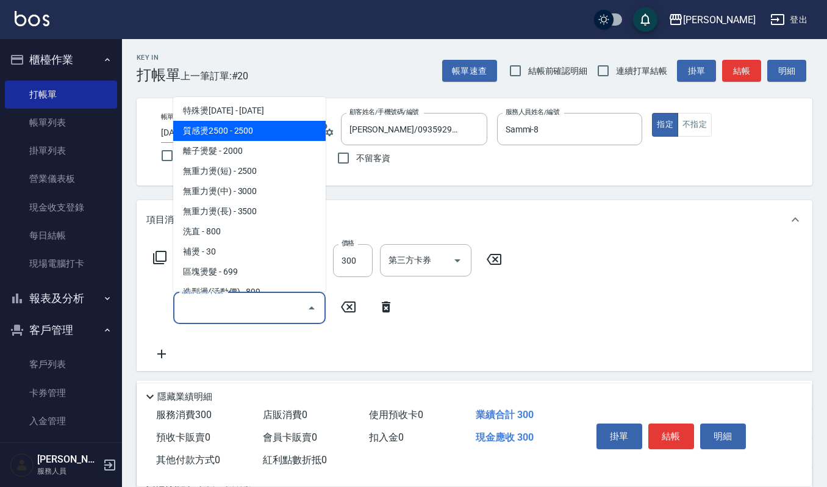
click at [247, 137] on span "質感燙2500 - 2500" at bounding box center [249, 131] width 153 height 20
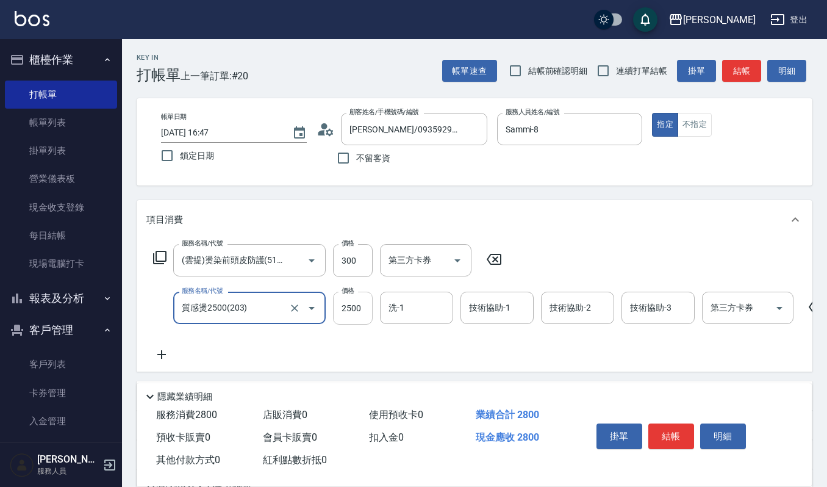
click at [364, 303] on input "2500" at bounding box center [353, 308] width 40 height 33
click at [310, 309] on icon "Open" at bounding box center [311, 308] width 15 height 15
click at [311, 310] on icon "Open" at bounding box center [311, 308] width 15 height 15
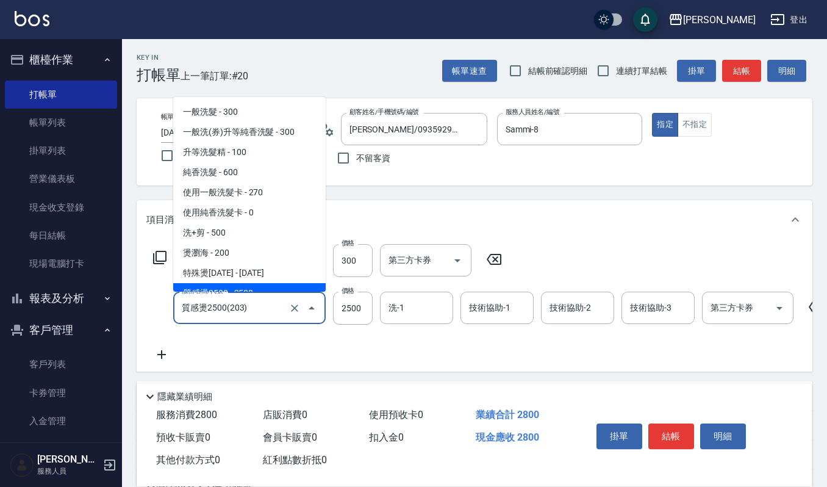
scroll to position [11, 0]
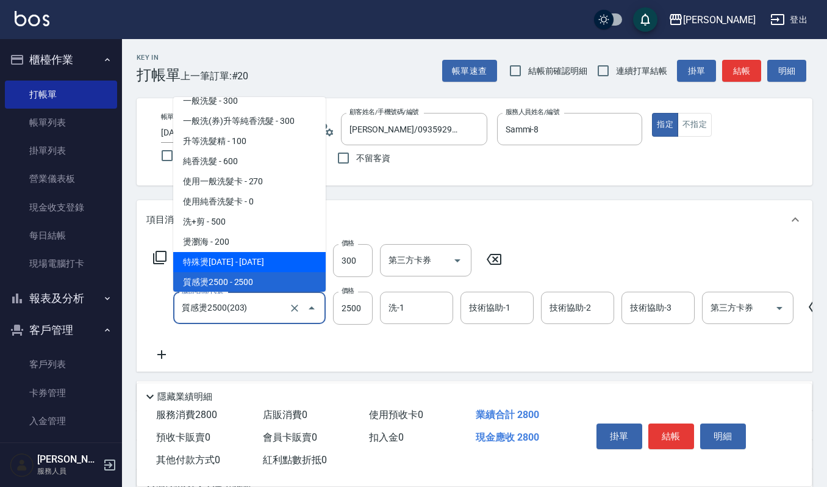
click at [262, 262] on span "特殊燙[DATE] - [DATE]" at bounding box center [249, 262] width 153 height 20
type input "特殊燙2000(202)"
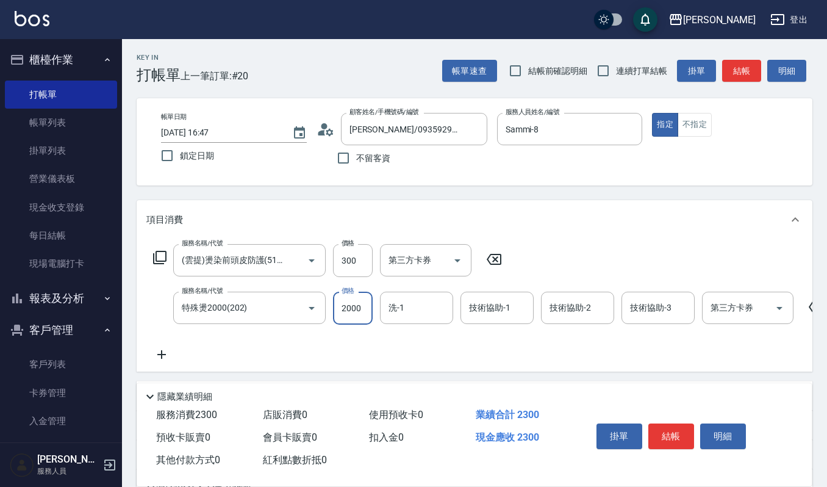
click at [365, 301] on input "2000" at bounding box center [353, 308] width 40 height 33
type input "1850"
click at [360, 261] on input "300" at bounding box center [353, 260] width 40 height 33
type input "300"
click at [316, 328] on div "服務名稱/代號 (雲提)燙染前頭皮防護(518) 服務名稱/代號 價格 300 價格 第三方卡券 第三方卡券 服務名稱/代號 特殊燙2000(202) 服務名…" at bounding box center [507, 303] width 723 height 118
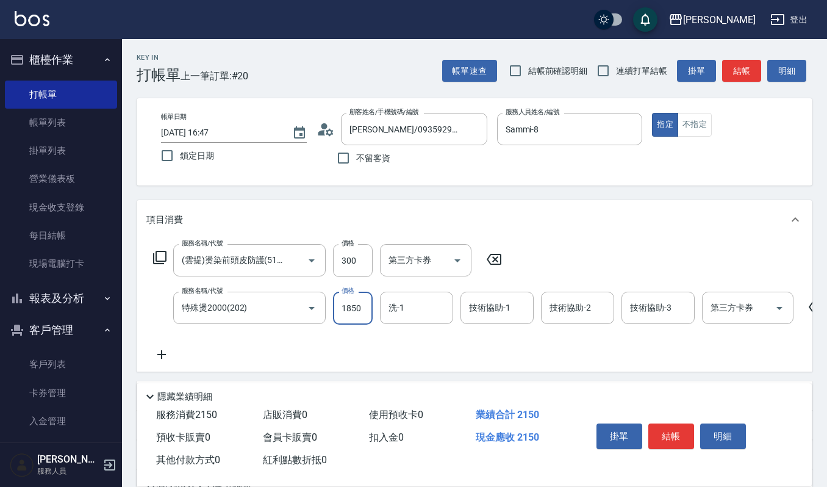
click at [362, 308] on input "1850" at bounding box center [353, 308] width 40 height 33
type input "1900"
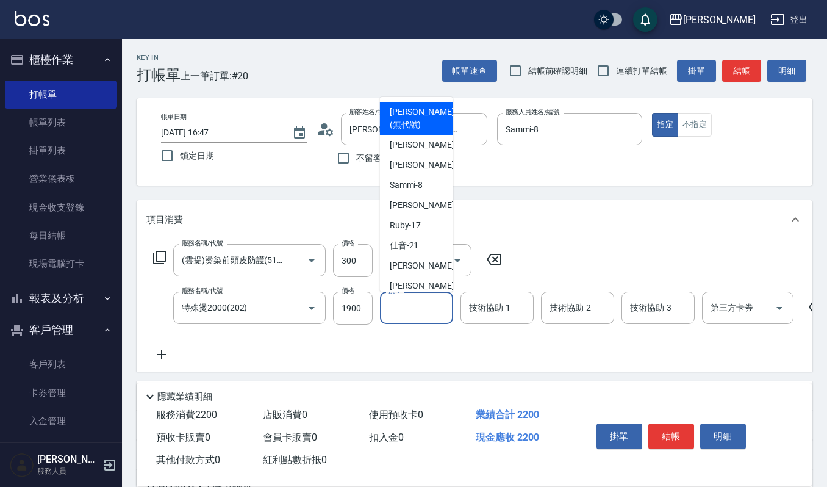
click at [414, 309] on input "洗-1" at bounding box center [417, 307] width 62 height 21
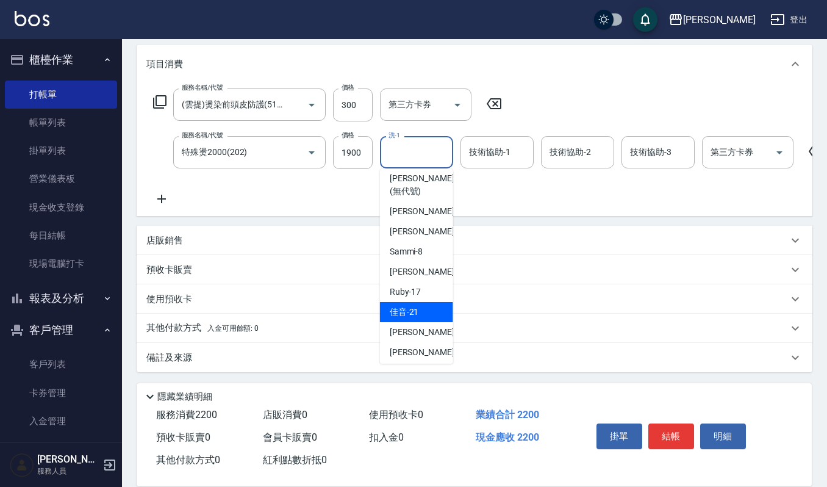
scroll to position [0, 0]
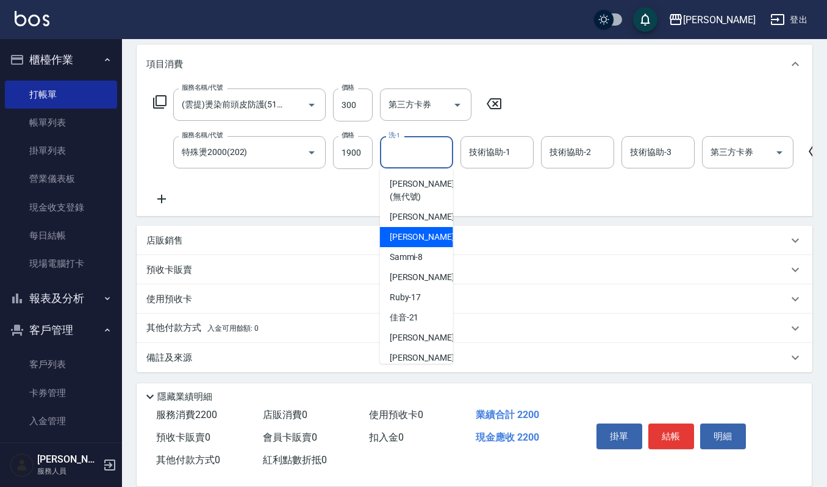
click at [425, 237] on div "Joalin -6" at bounding box center [416, 237] width 73 height 20
type input "Joalin-6"
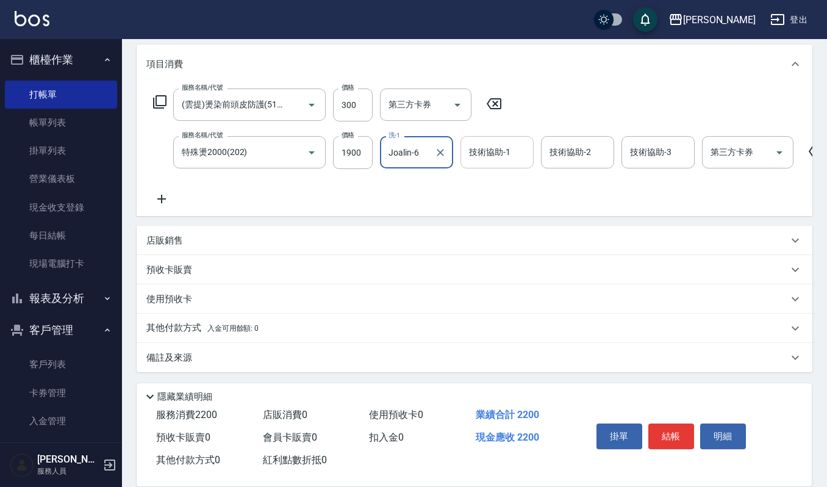
click at [480, 152] on input "技術協助-1" at bounding box center [497, 152] width 62 height 21
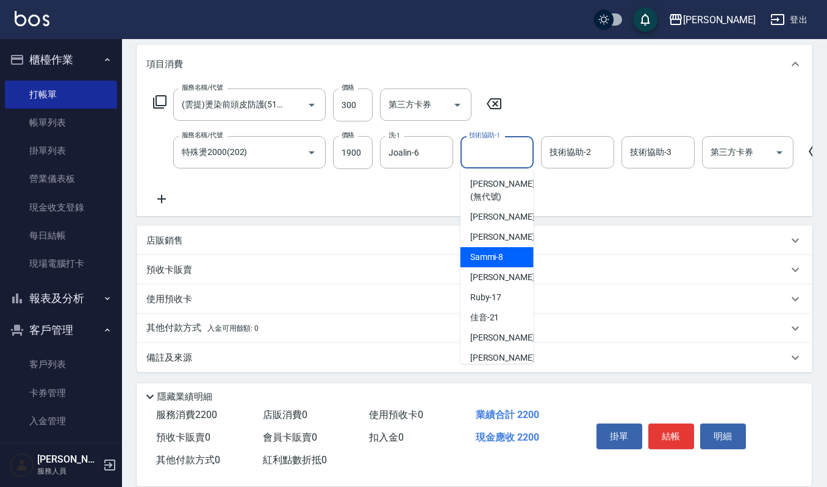
click at [492, 256] on span "Sammi -8" at bounding box center [487, 257] width 34 height 13
type input "Sammi-8"
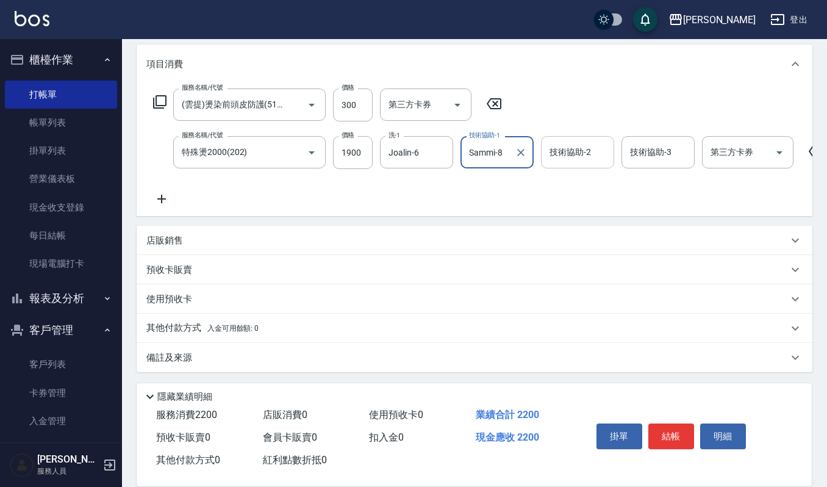
click at [555, 145] on input "技術協助-2" at bounding box center [578, 152] width 62 height 21
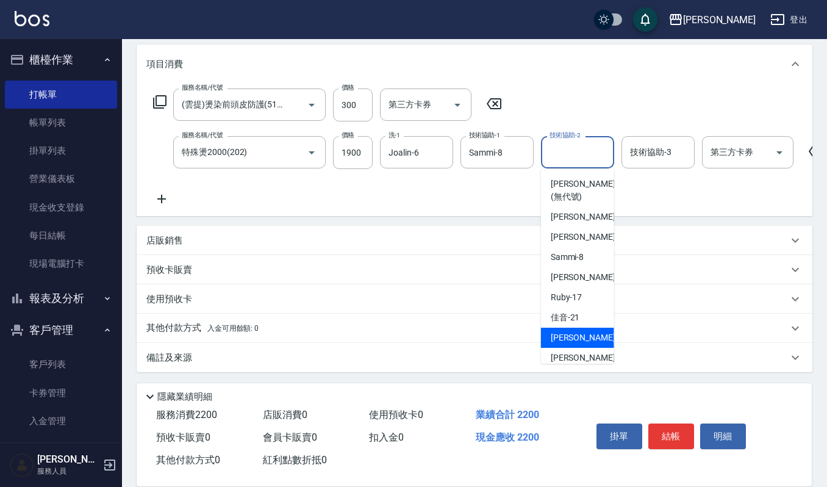
click at [564, 336] on span "[PERSON_NAME] -22" at bounding box center [589, 337] width 77 height 13
type input "[PERSON_NAME]-22"
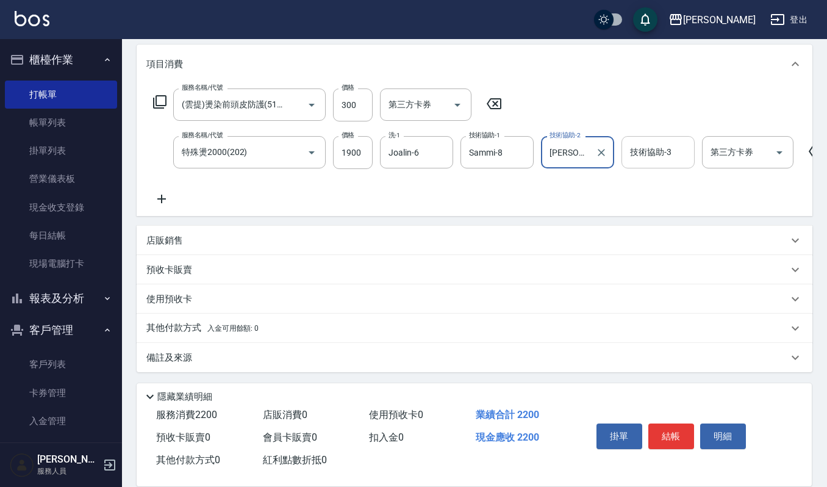
click at [642, 146] on input "技術協助-3" at bounding box center [658, 152] width 62 height 21
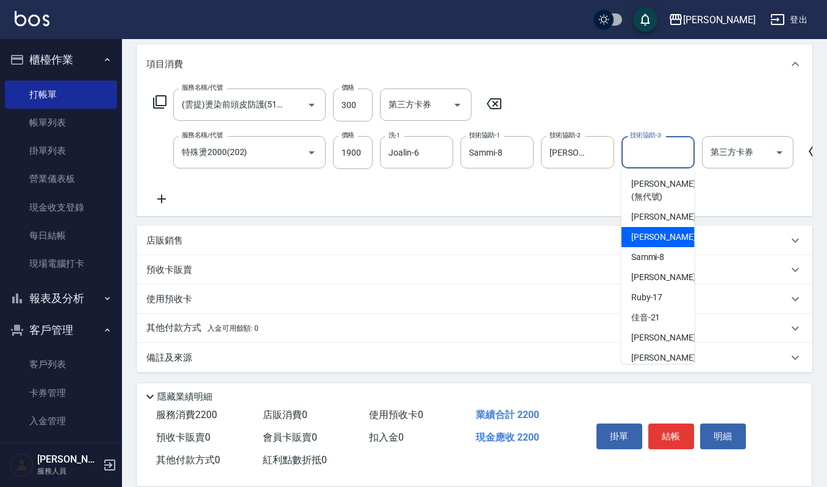
click at [652, 232] on span "Joalin -6" at bounding box center [668, 237] width 72 height 13
type input "Joalin-6"
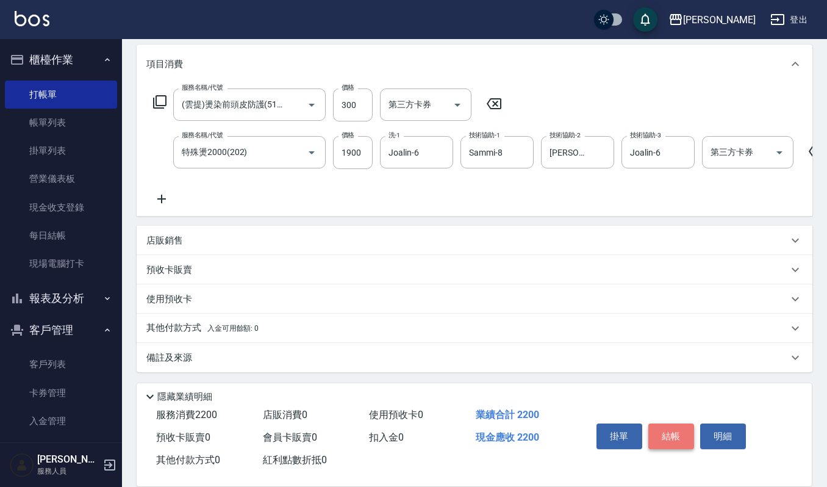
click at [661, 431] on button "結帳" at bounding box center [672, 436] width 46 height 26
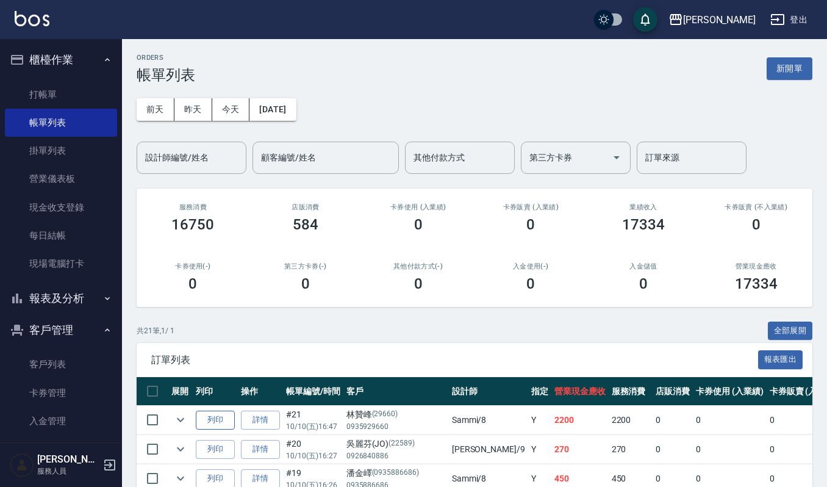
click at [215, 416] on button "列印" at bounding box center [215, 420] width 39 height 19
click at [157, 156] on input "設計師編號/姓名" at bounding box center [191, 157] width 99 height 21
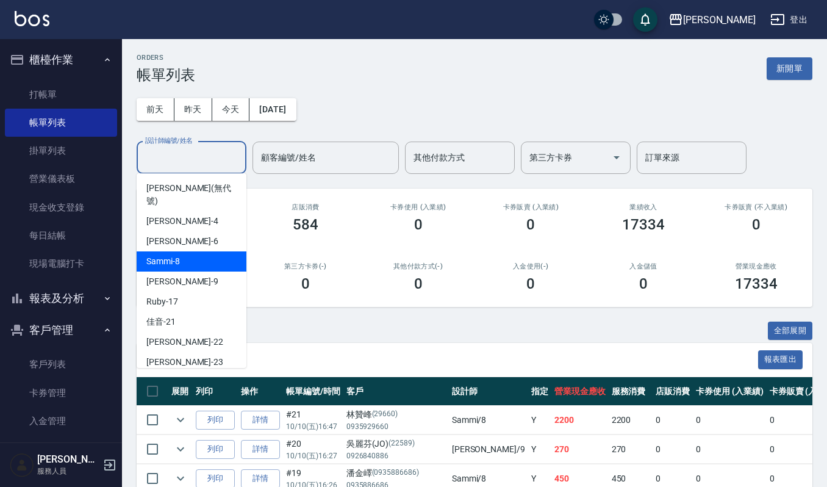
click at [184, 251] on div "Sammi -8" at bounding box center [192, 261] width 110 height 20
type input "Sammi-8"
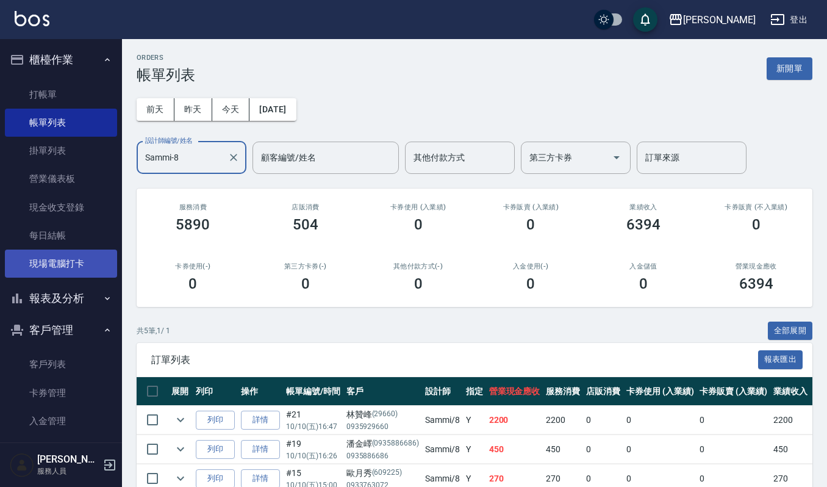
drag, startPoint x: 62, startPoint y: 362, endPoint x: 81, endPoint y: 267, distance: 97.1
click at [62, 362] on link "客戶列表" at bounding box center [61, 364] width 112 height 28
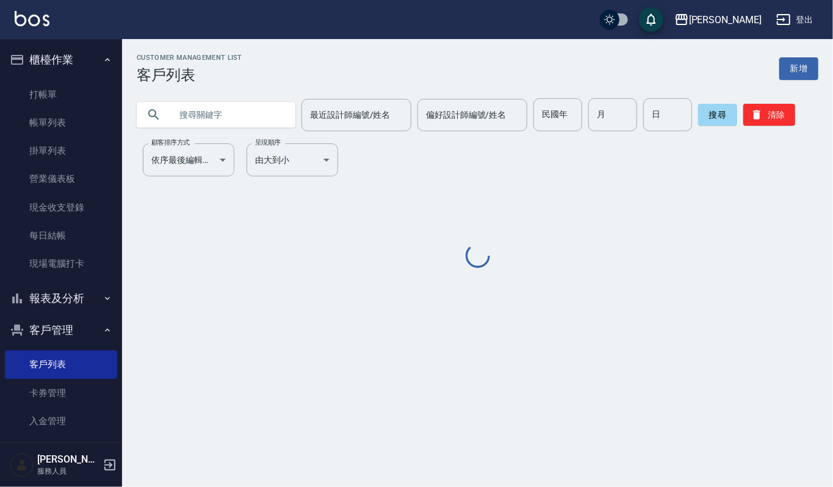
click at [232, 113] on input "text" at bounding box center [228, 114] width 115 height 33
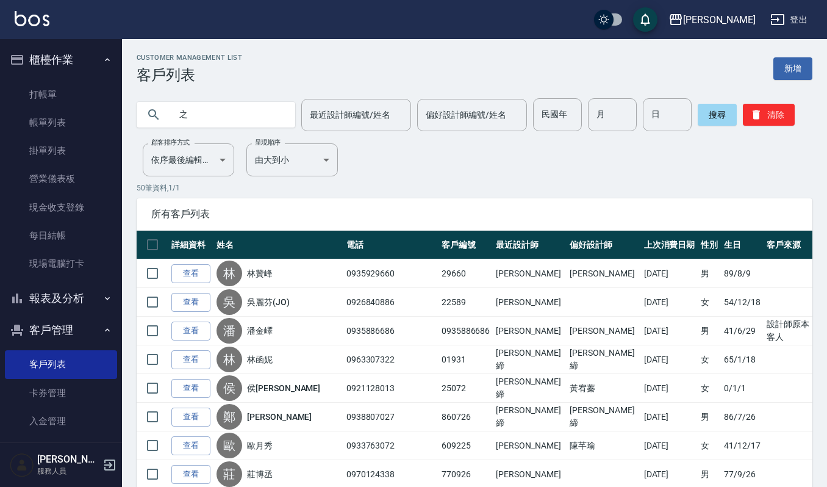
type input "之"
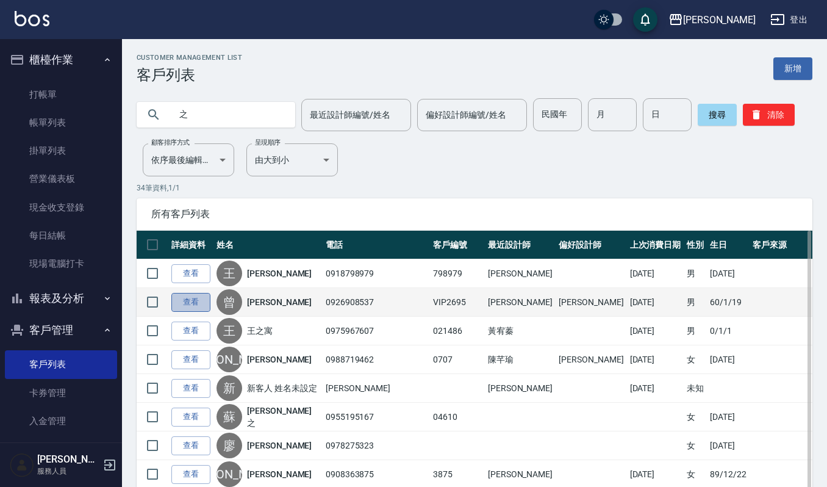
click at [194, 298] on link "查看" at bounding box center [190, 302] width 39 height 19
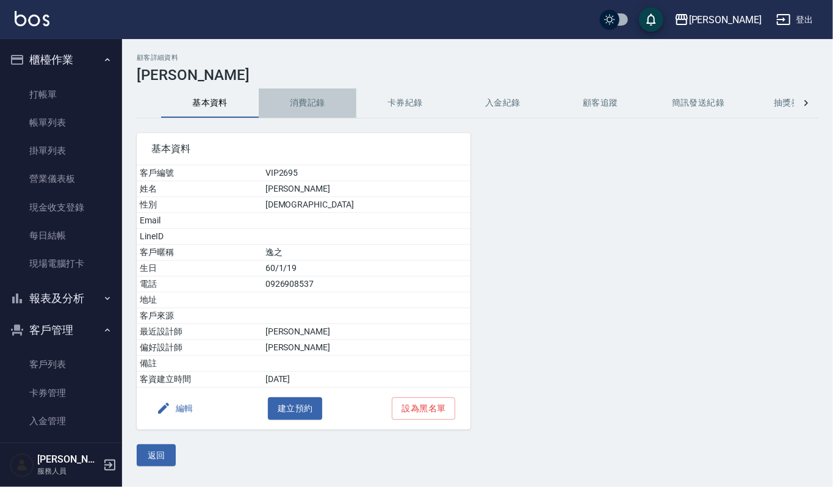
click at [304, 95] on button "消費記錄" at bounding box center [308, 102] width 98 height 29
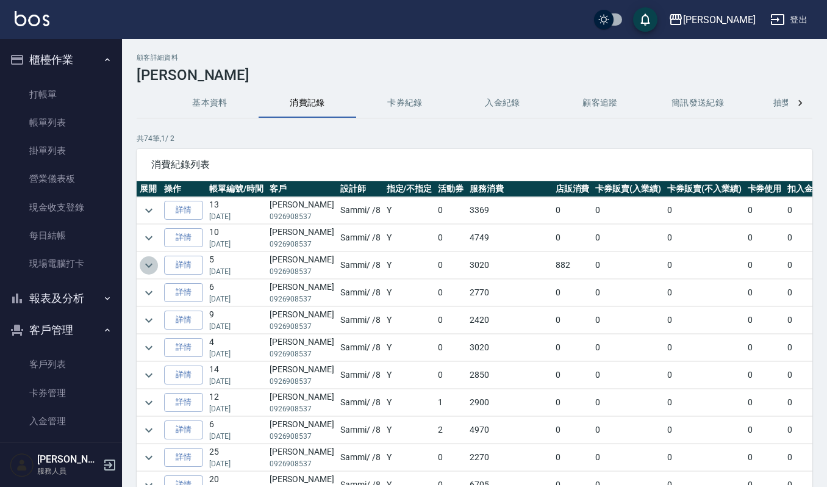
click at [150, 267] on icon "expand row" at bounding box center [149, 265] width 15 height 15
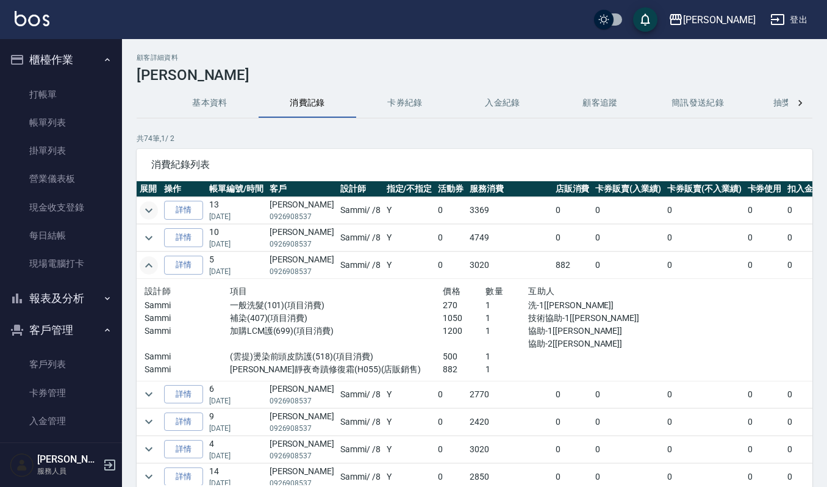
click at [140, 207] on button "expand row" at bounding box center [149, 210] width 18 height 18
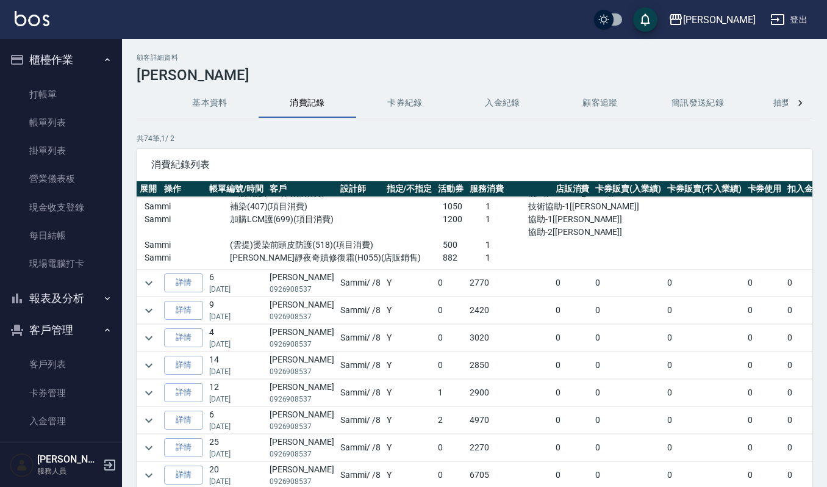
scroll to position [325, 0]
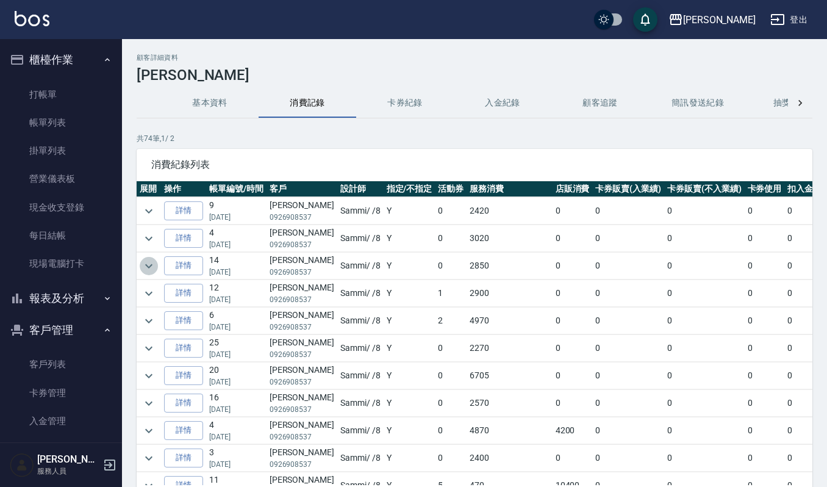
click at [145, 268] on icon "expand row" at bounding box center [149, 266] width 15 height 15
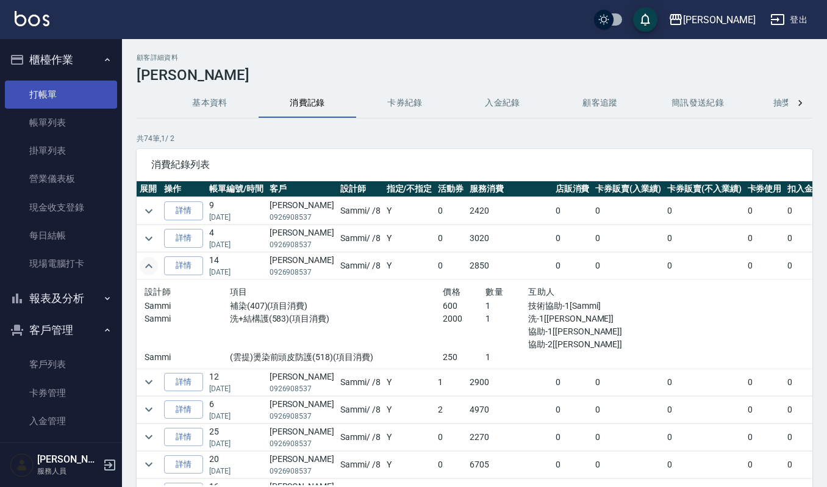
click at [46, 93] on link "打帳單" at bounding box center [61, 95] width 112 height 28
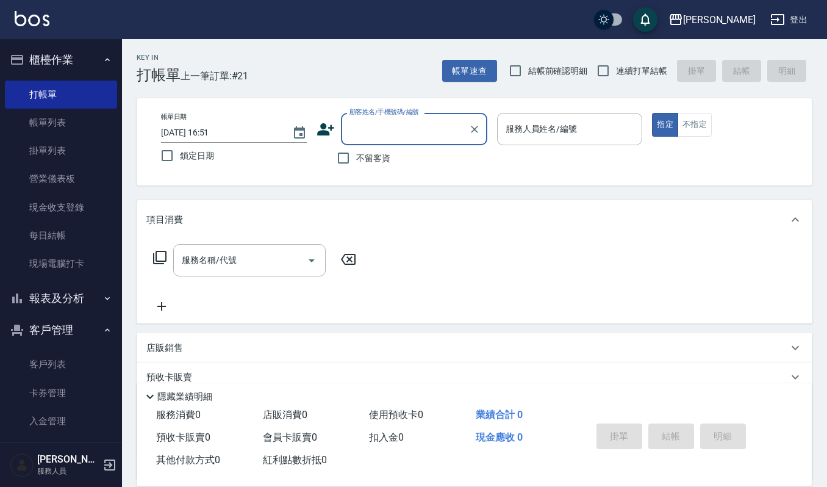
click at [364, 131] on input "顧客姓名/手機號碼/編號" at bounding box center [405, 128] width 117 height 21
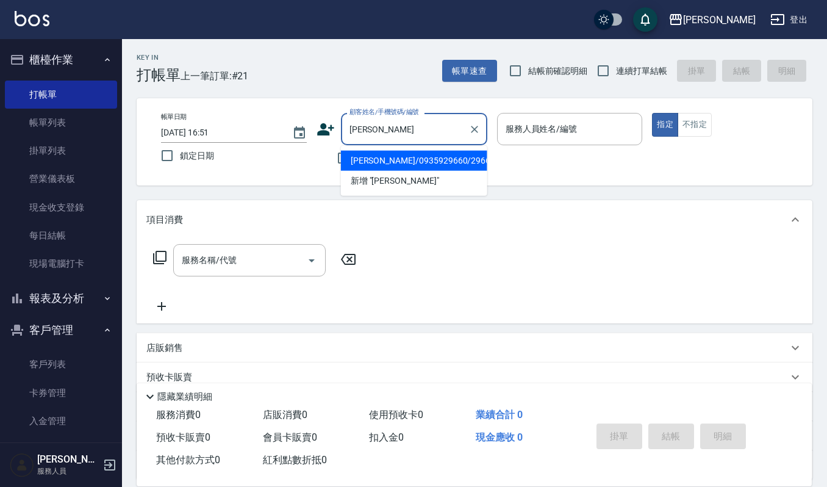
type input "林"
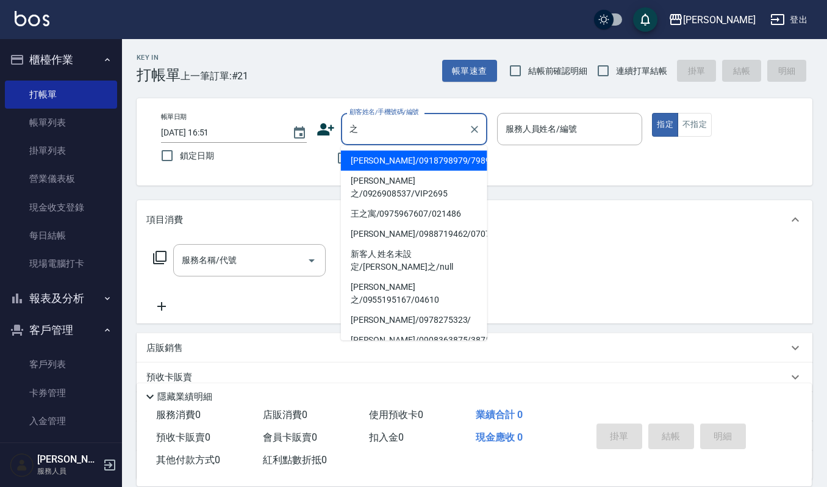
click at [369, 184] on li "[PERSON_NAME]之/0926908537/VIP2695" at bounding box center [414, 187] width 146 height 33
type input "[PERSON_NAME]之/0926908537/VIP2695"
type input "Sammi-8"
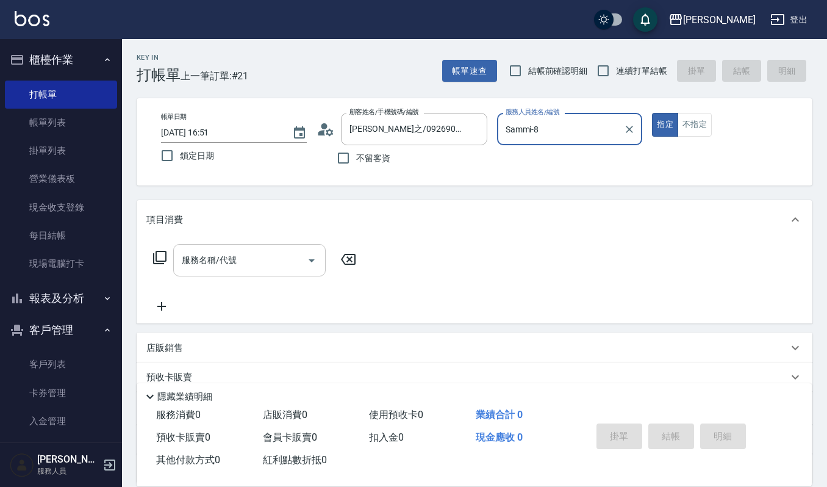
click at [312, 262] on icon "Open" at bounding box center [311, 260] width 15 height 15
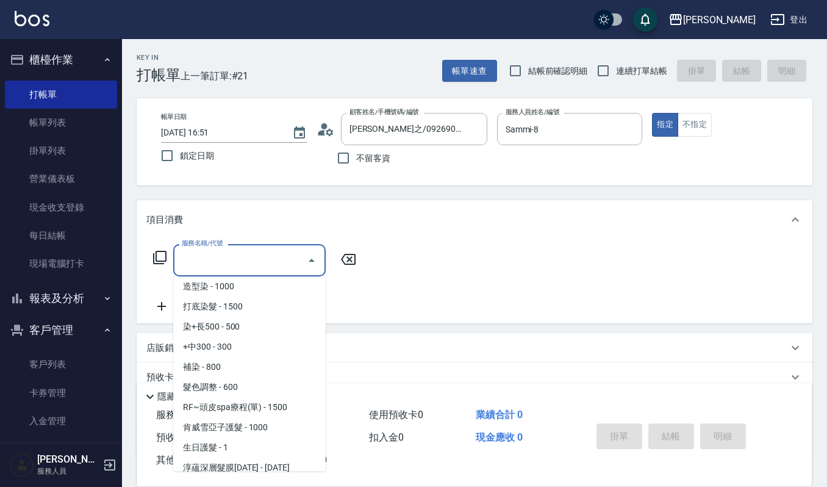
scroll to position [569, 0]
click at [232, 365] on span "補染 - 800" at bounding box center [249, 366] width 153 height 20
type input "補染(407)"
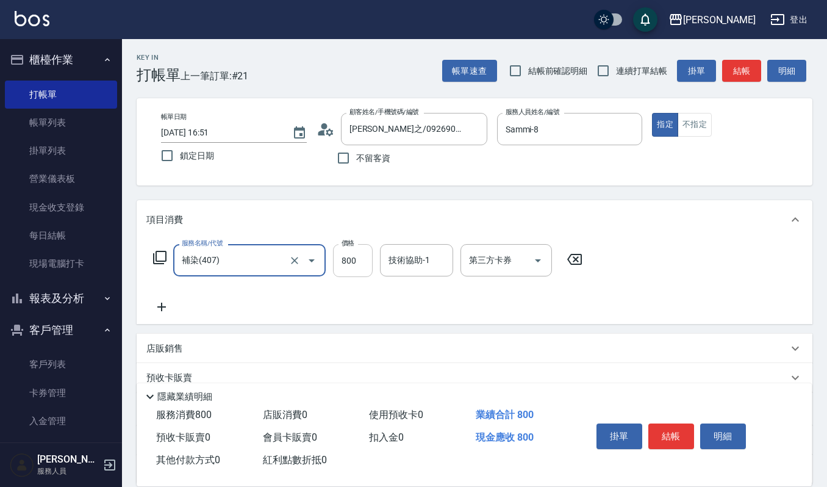
click at [358, 259] on input "800" at bounding box center [353, 260] width 40 height 33
type input "700"
click at [416, 258] on input "技術協助-1" at bounding box center [417, 260] width 62 height 21
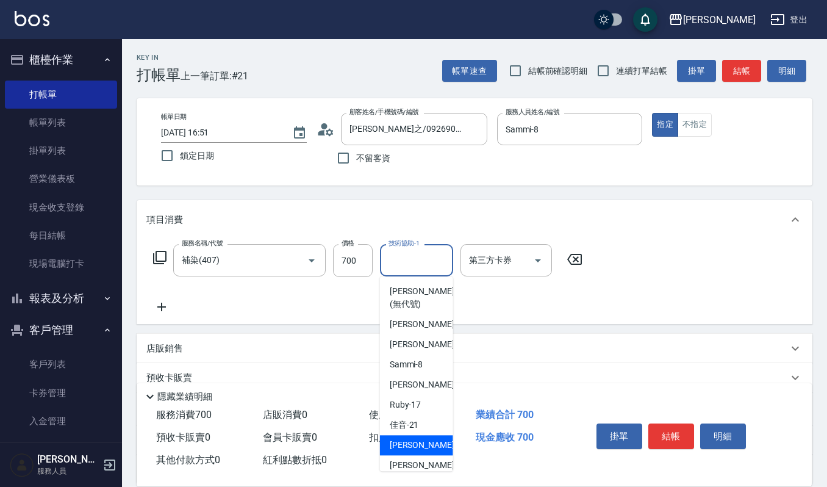
click at [404, 448] on span "[PERSON_NAME] -22" at bounding box center [428, 445] width 77 height 13
type input "[PERSON_NAME]-22"
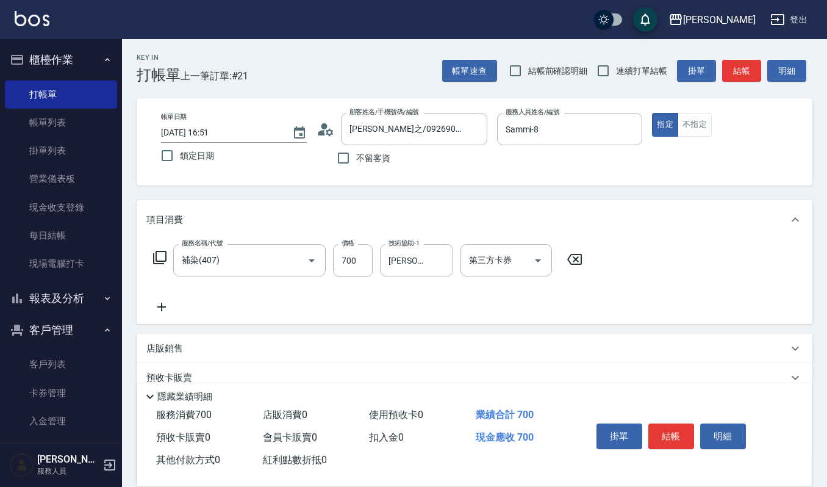
click at [162, 308] on icon at bounding box center [161, 307] width 9 height 9
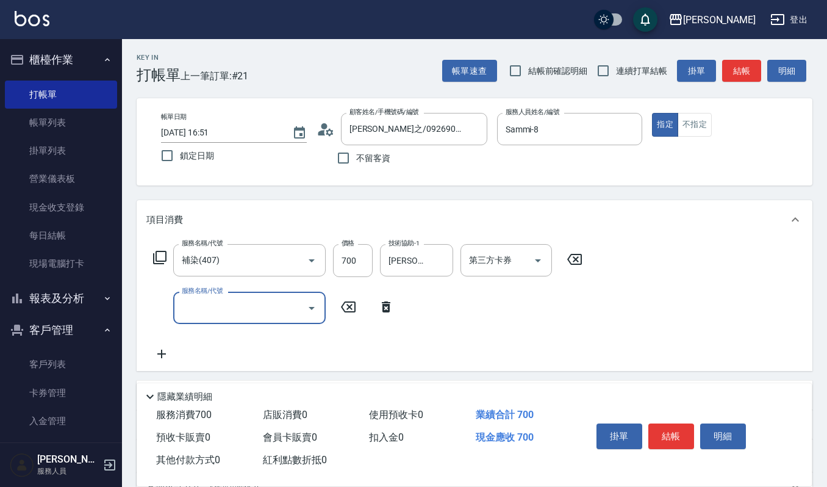
click at [311, 309] on icon "Open" at bounding box center [311, 308] width 15 height 15
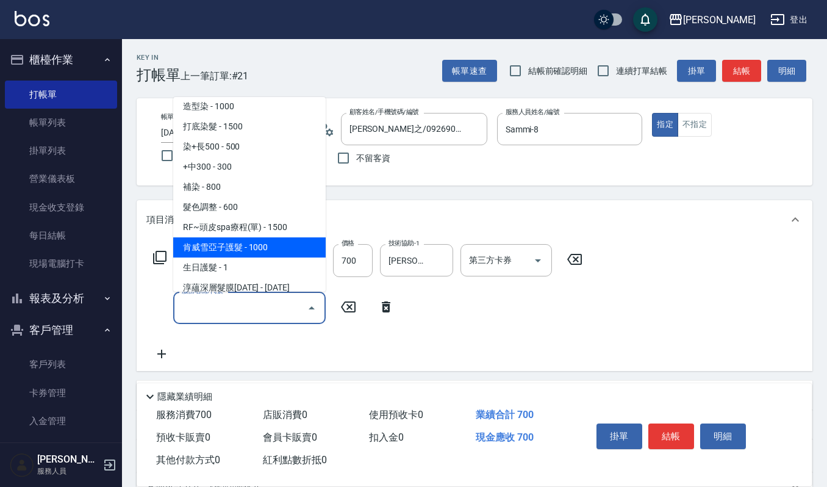
scroll to position [813, 0]
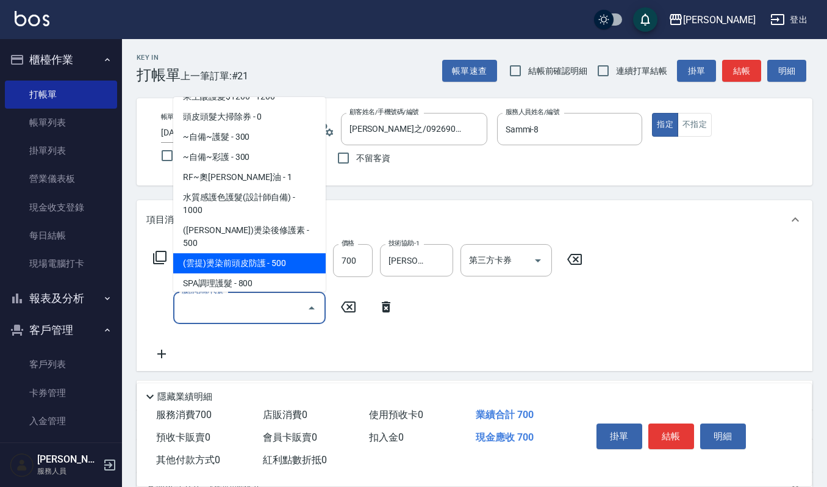
click at [258, 253] on span "(雲提)燙染前頭皮防護 - 500" at bounding box center [249, 263] width 153 height 20
type input "(雲提)燙染前頭皮防護(518)"
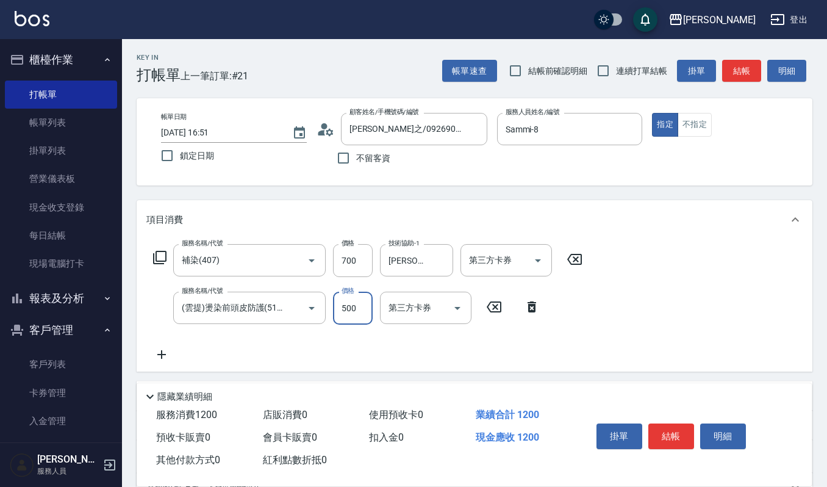
click at [369, 300] on input "500" at bounding box center [353, 308] width 40 height 33
type input "250"
click at [162, 348] on icon at bounding box center [161, 354] width 31 height 15
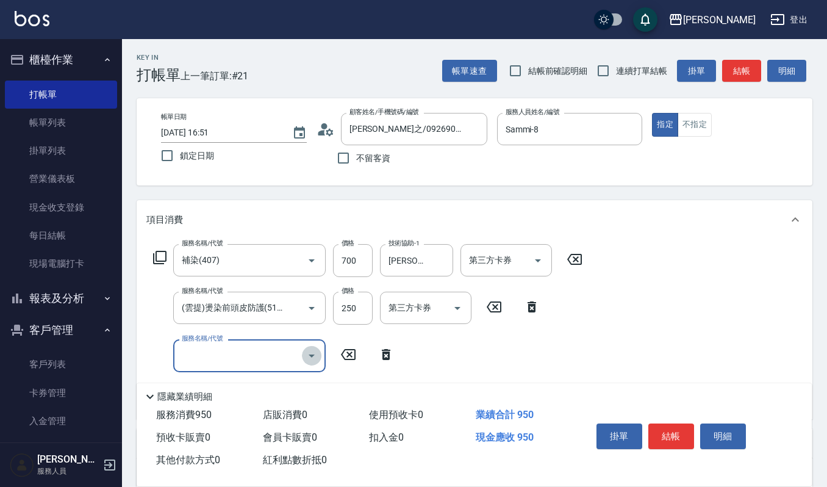
click at [314, 355] on icon "Open" at bounding box center [312, 356] width 6 height 3
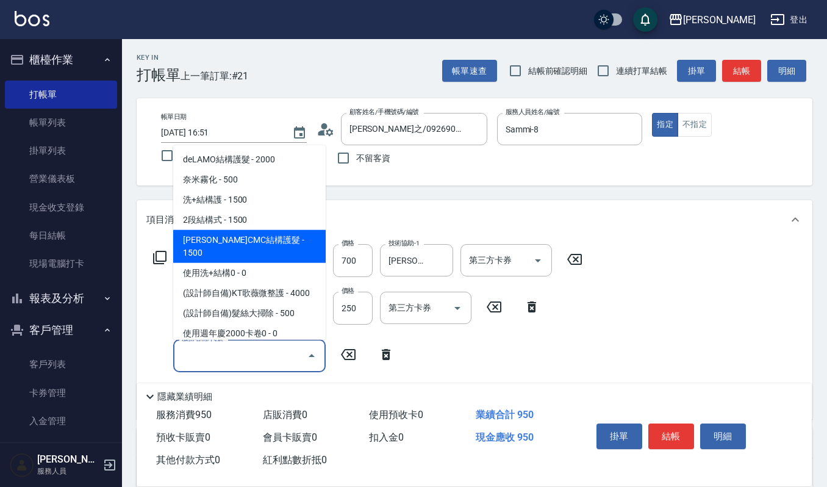
scroll to position [1627, 0]
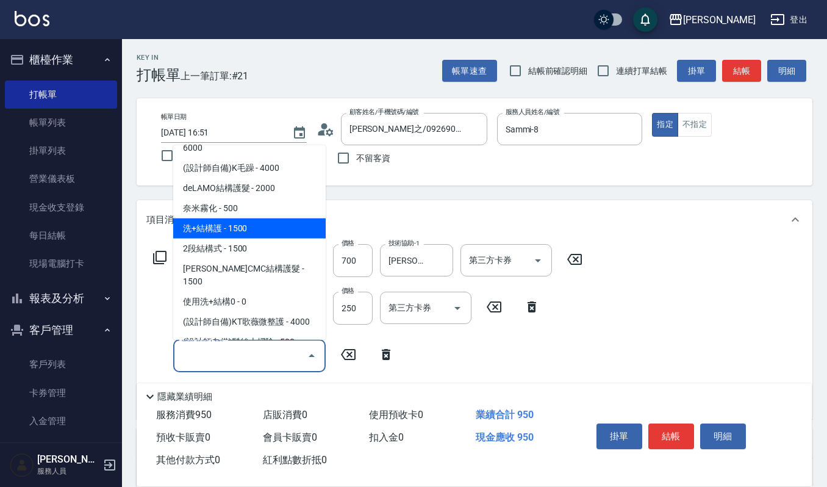
click at [247, 218] on span "洗+結構護 - 1500" at bounding box center [249, 228] width 153 height 20
type input "洗+結構護(583)"
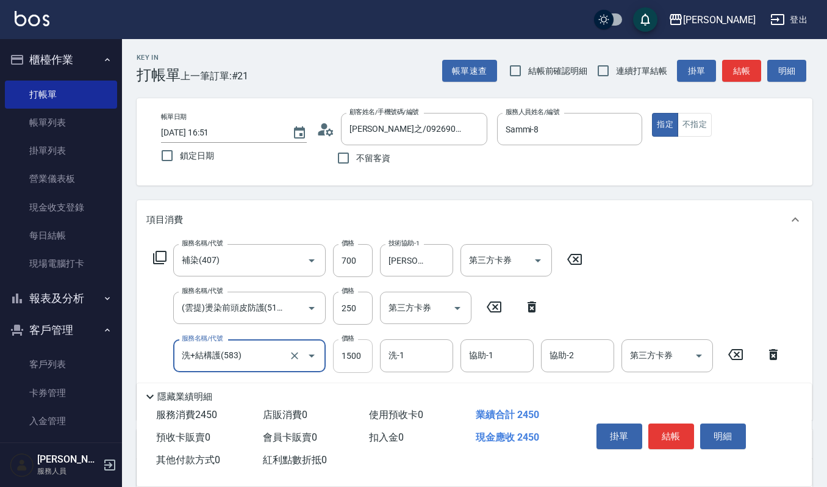
click at [364, 359] on input "1500" at bounding box center [353, 355] width 40 height 33
type input "2000"
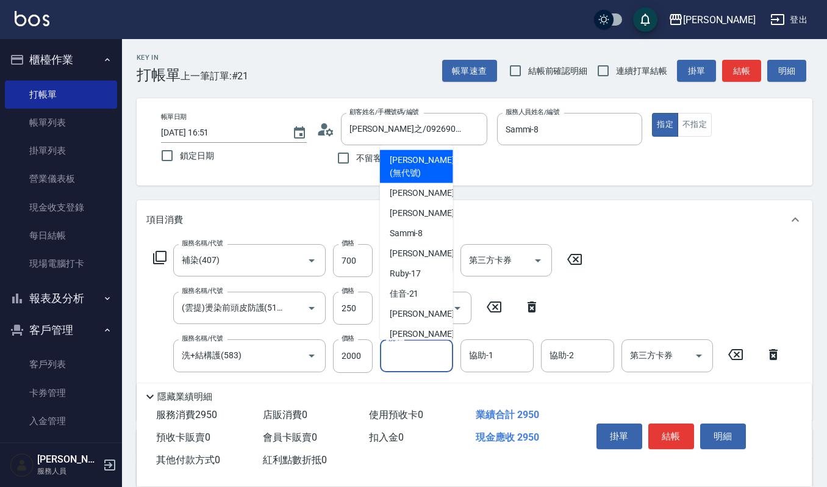
click at [410, 353] on input "洗-1" at bounding box center [417, 355] width 62 height 21
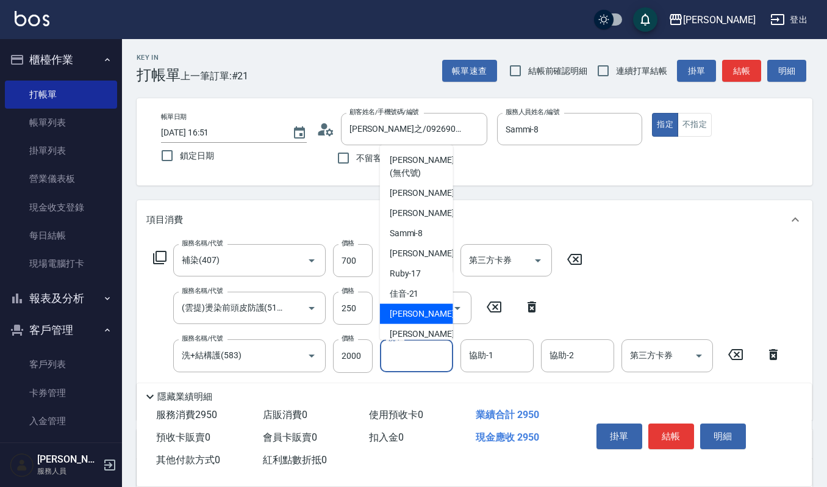
click at [415, 317] on span "[PERSON_NAME] -22" at bounding box center [428, 313] width 77 height 13
type input "[PERSON_NAME]-22"
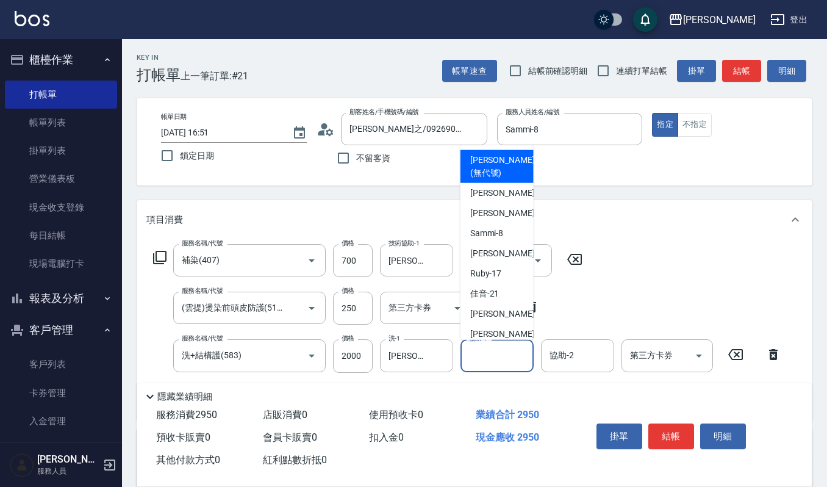
click at [489, 352] on input "協助-1" at bounding box center [497, 355] width 62 height 21
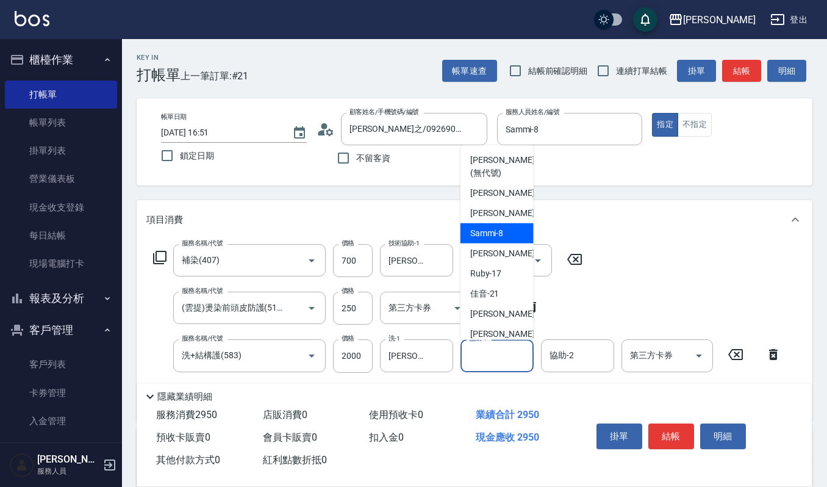
click at [505, 231] on div "Sammi -8" at bounding box center [497, 233] width 73 height 20
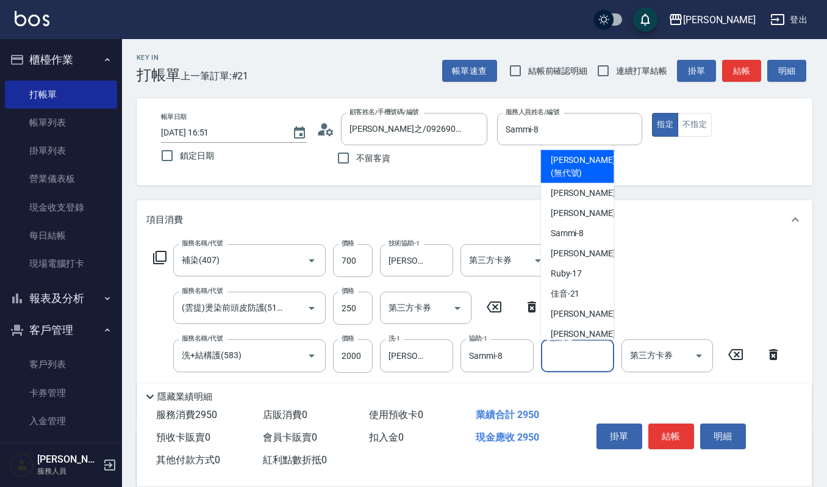
click at [566, 364] on input "協助-2" at bounding box center [578, 355] width 62 height 21
click at [508, 350] on input "Sammi-8" at bounding box center [488, 355] width 44 height 21
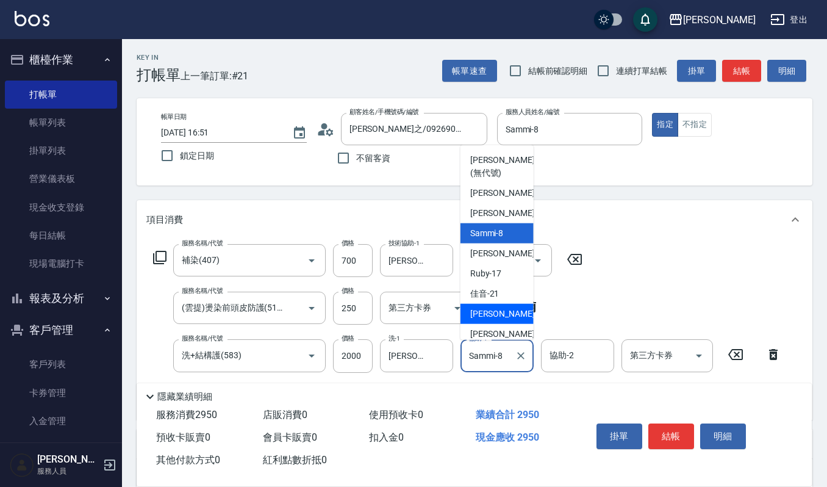
scroll to position [81, 0]
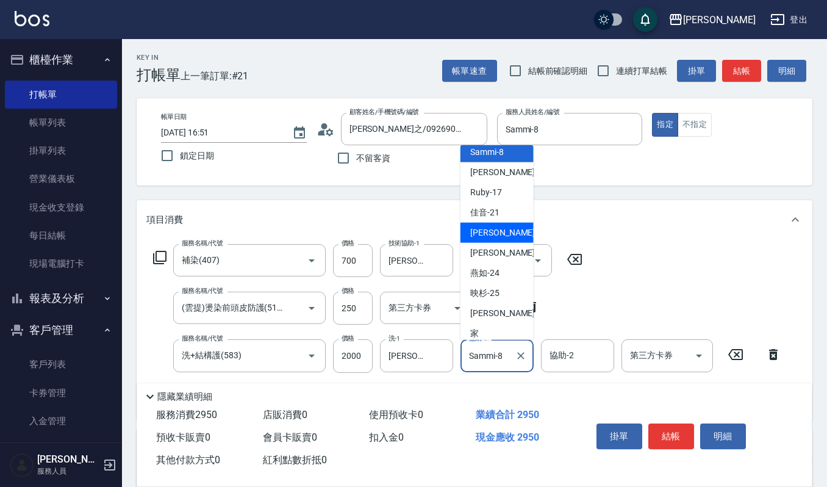
click at [497, 232] on span "[PERSON_NAME] -22" at bounding box center [508, 232] width 77 height 13
type input "[PERSON_NAME]-22"
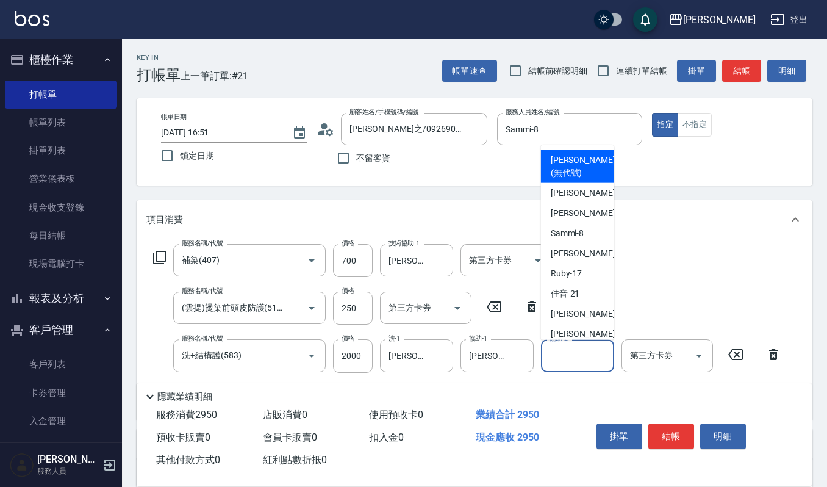
click at [567, 356] on input "協助-2" at bounding box center [578, 355] width 62 height 21
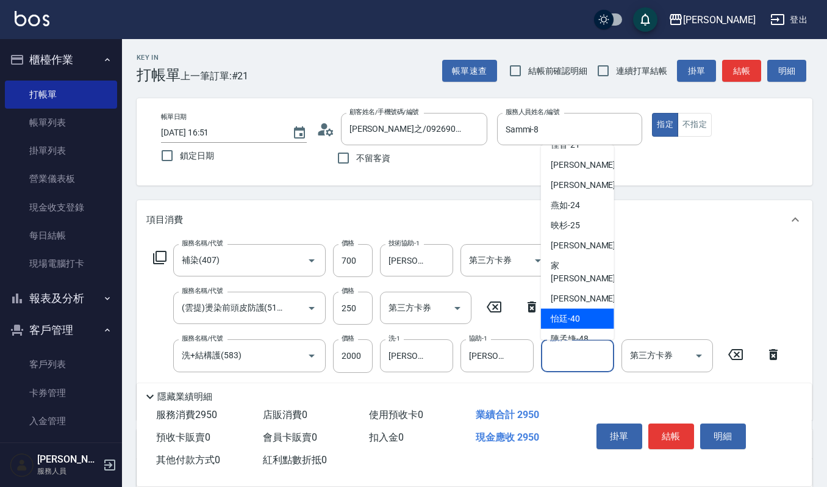
scroll to position [150, 0]
click at [564, 170] on span "[PERSON_NAME] -22" at bounding box center [589, 163] width 77 height 13
type input "[PERSON_NAME]-22"
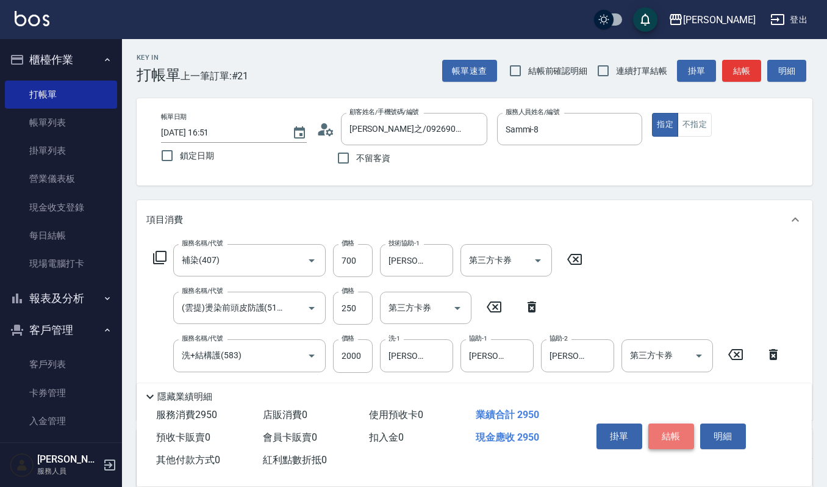
click at [668, 434] on button "結帳" at bounding box center [672, 436] width 46 height 26
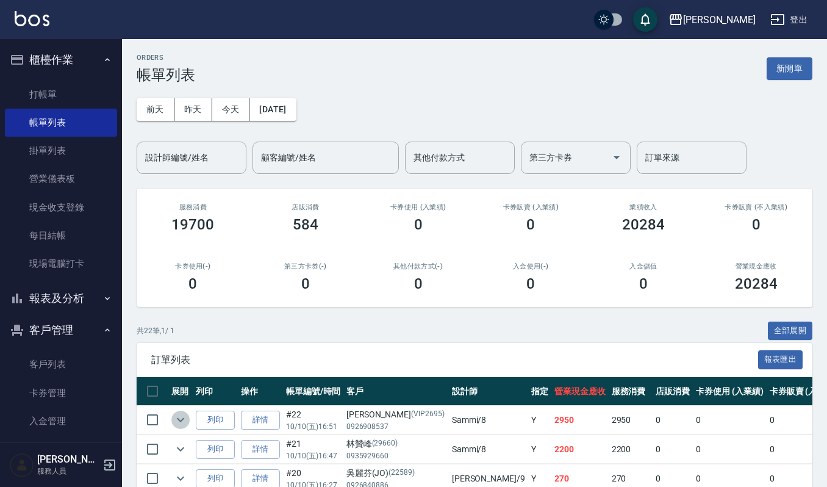
click at [178, 417] on icon "expand row" at bounding box center [180, 419] width 15 height 15
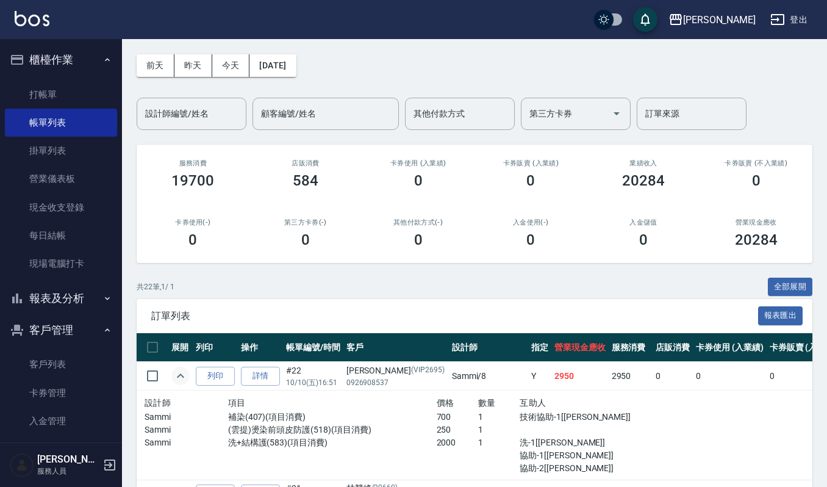
scroll to position [81, 0]
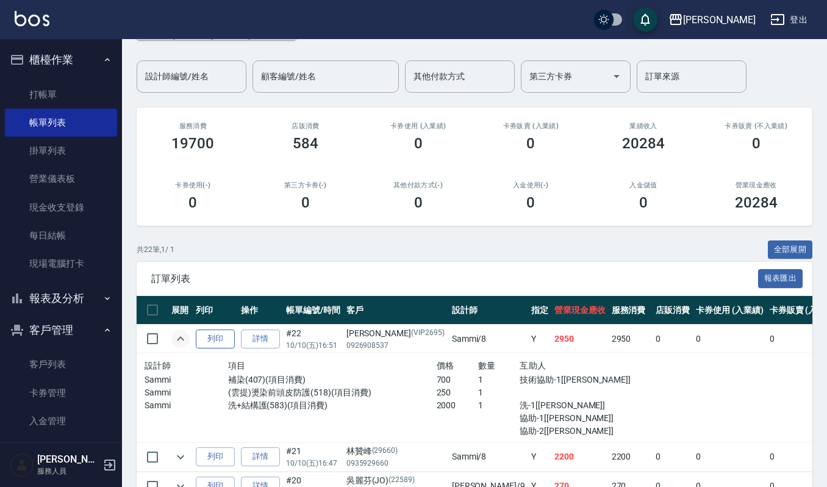
click at [201, 330] on button "列印" at bounding box center [215, 339] width 39 height 19
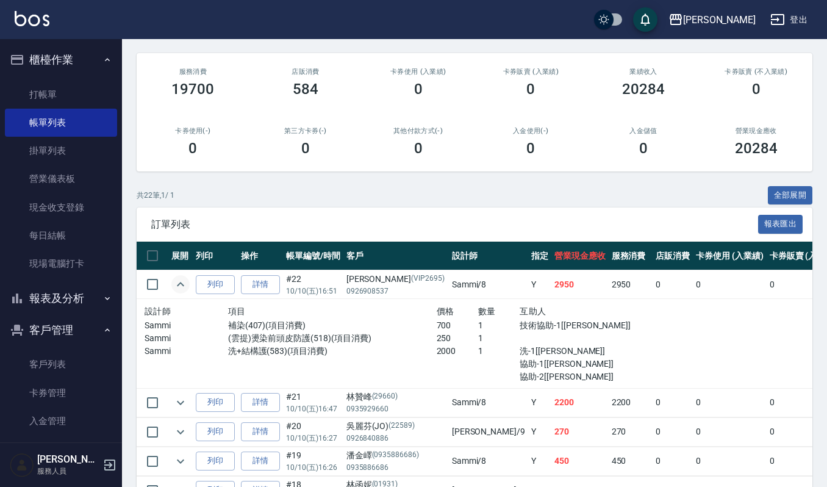
scroll to position [162, 0]
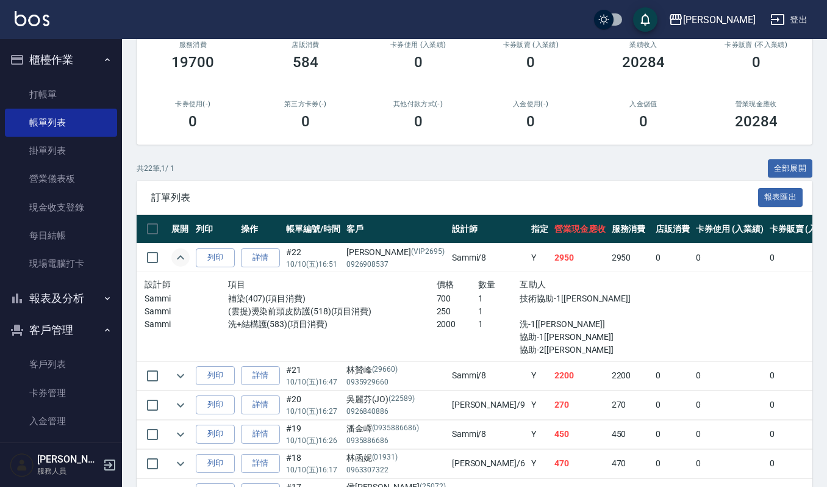
click at [184, 258] on icon "expand row" at bounding box center [180, 257] width 15 height 15
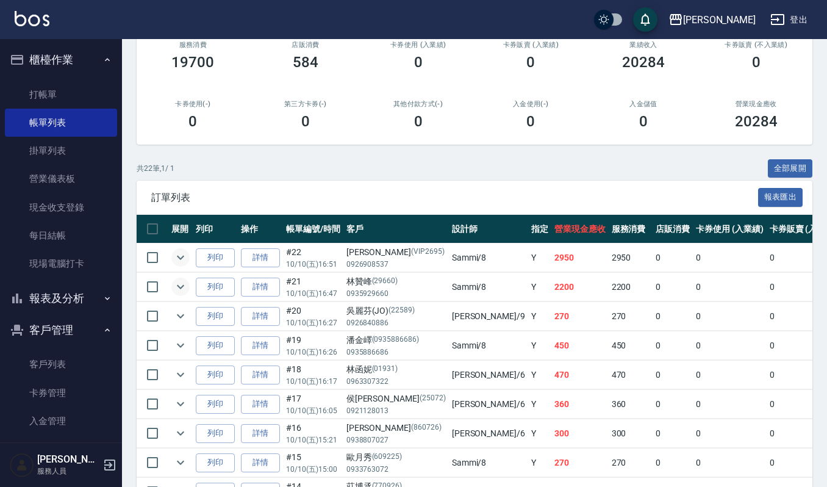
click at [179, 289] on icon "expand row" at bounding box center [180, 287] width 7 height 4
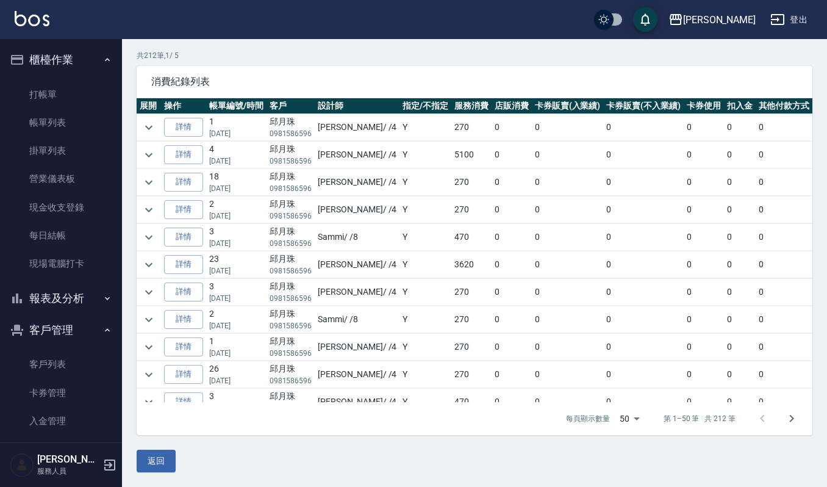
scroll to position [325, 0]
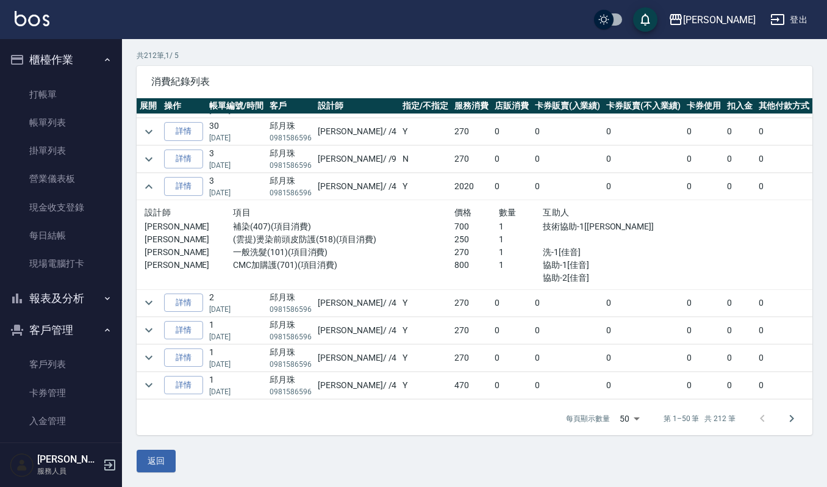
click at [150, 463] on button "返回" at bounding box center [156, 461] width 39 height 23
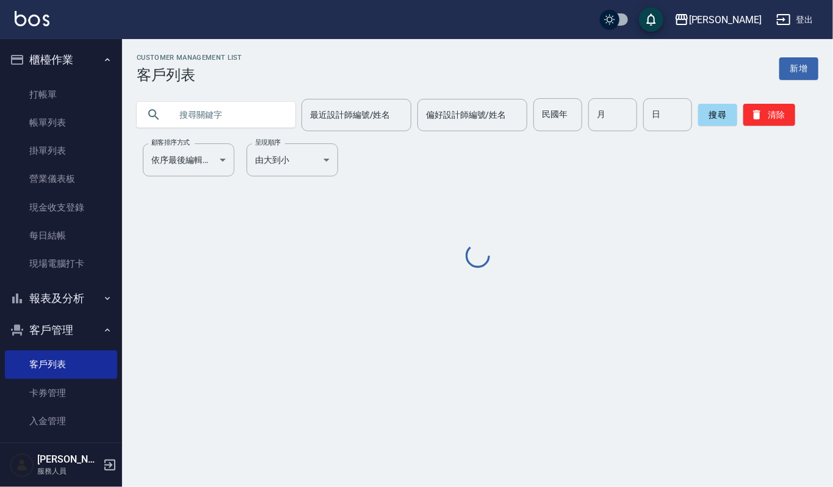
drag, startPoint x: 267, startPoint y: 118, endPoint x: 274, endPoint y: 101, distance: 17.8
click at [267, 118] on input "text" at bounding box center [228, 114] width 115 height 33
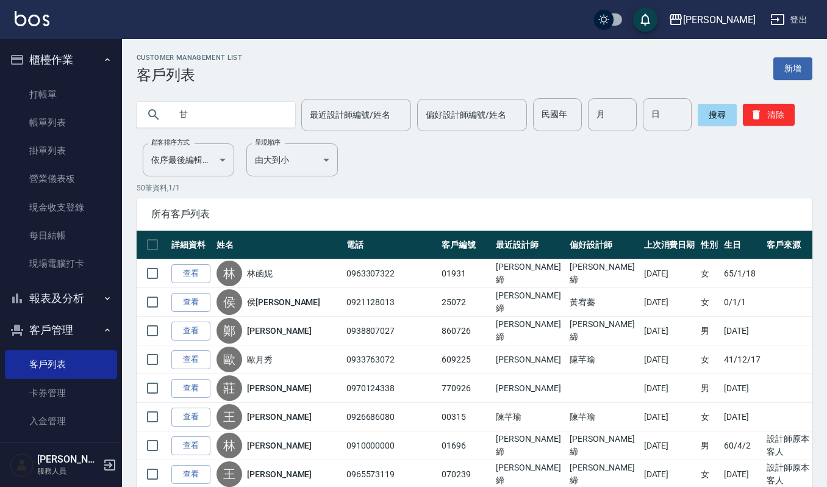
type input "甘"
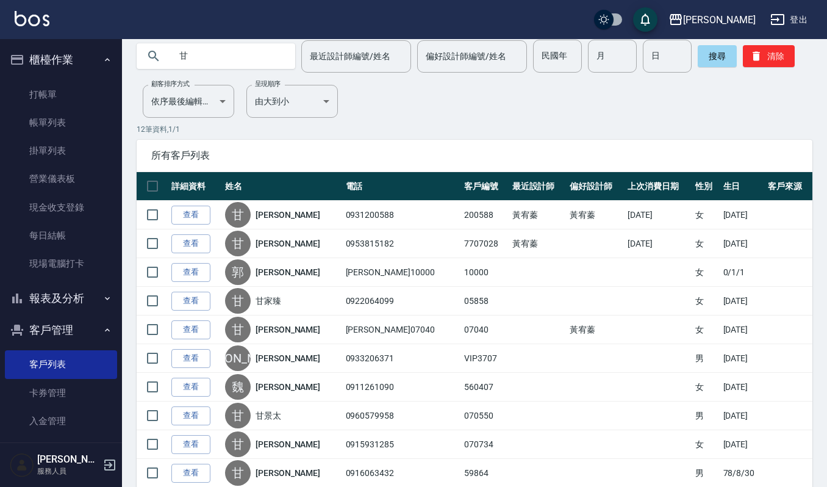
scroll to position [176, 0]
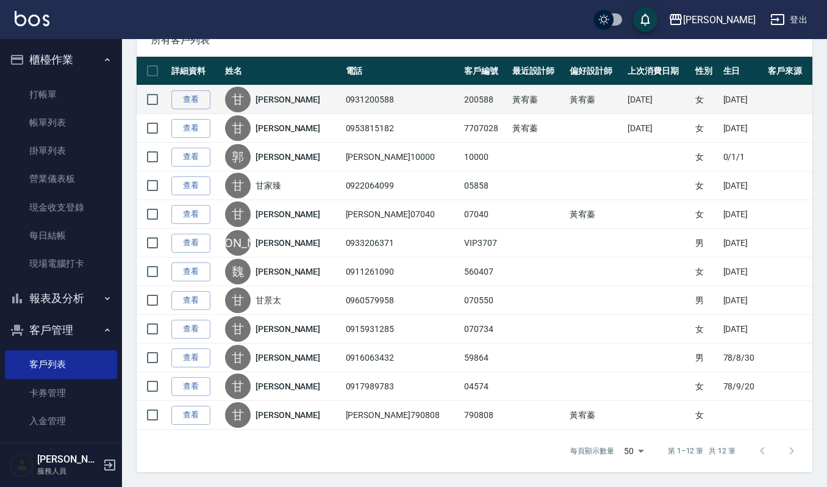
click at [179, 85] on td "查看" at bounding box center [195, 99] width 54 height 29
click at [194, 93] on link "查看" at bounding box center [190, 99] width 39 height 19
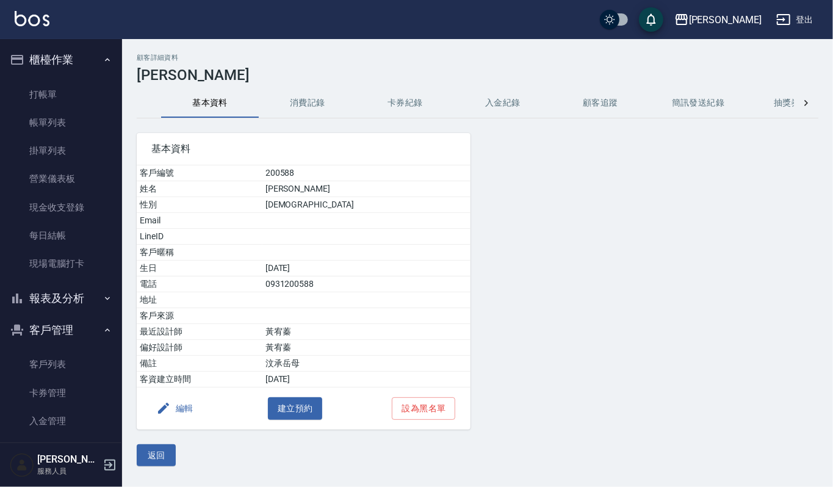
click at [308, 99] on button "消費記錄" at bounding box center [308, 102] width 98 height 29
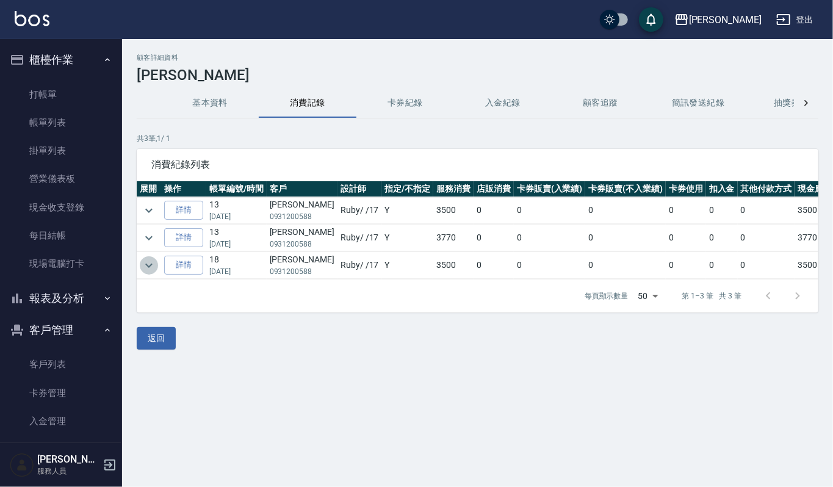
click at [157, 269] on button "expand row" at bounding box center [149, 265] width 18 height 18
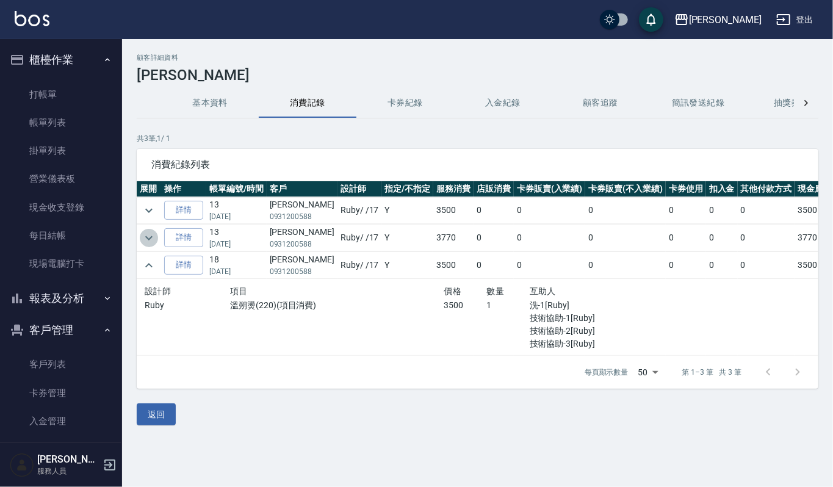
click at [151, 237] on icon "expand row" at bounding box center [149, 238] width 15 height 15
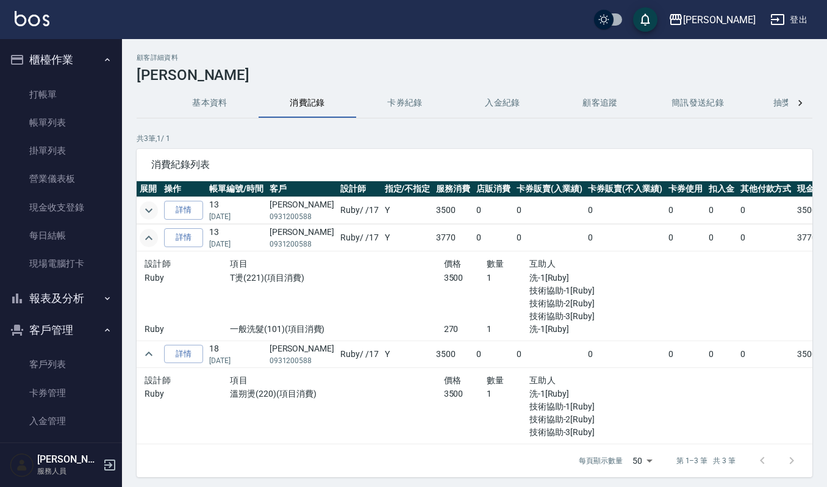
click at [154, 206] on icon "expand row" at bounding box center [149, 210] width 15 height 15
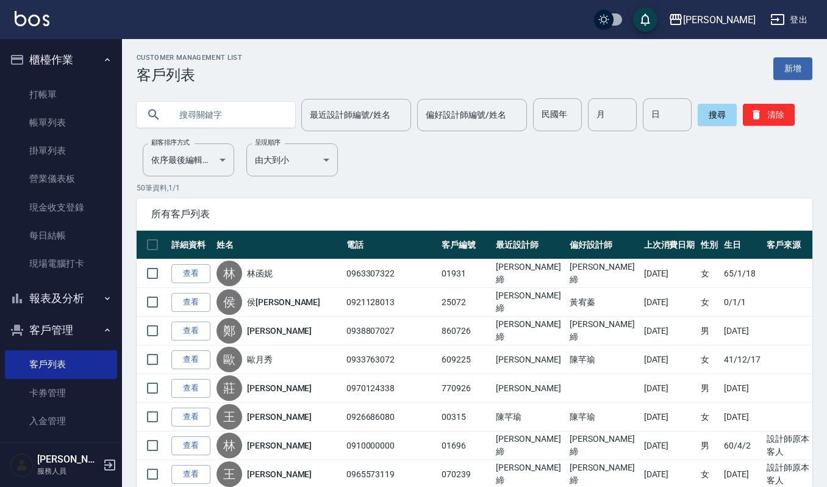
click at [250, 110] on input "text" at bounding box center [228, 114] width 115 height 33
type input "潘"
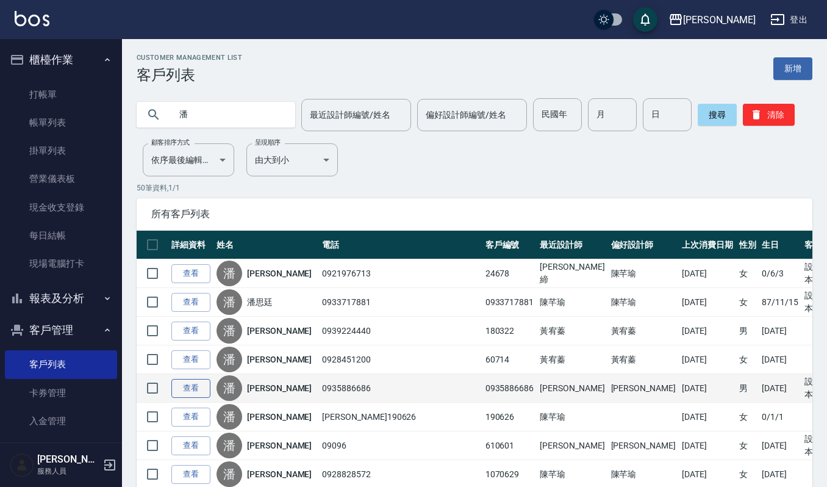
click at [204, 386] on link "查看" at bounding box center [190, 388] width 39 height 19
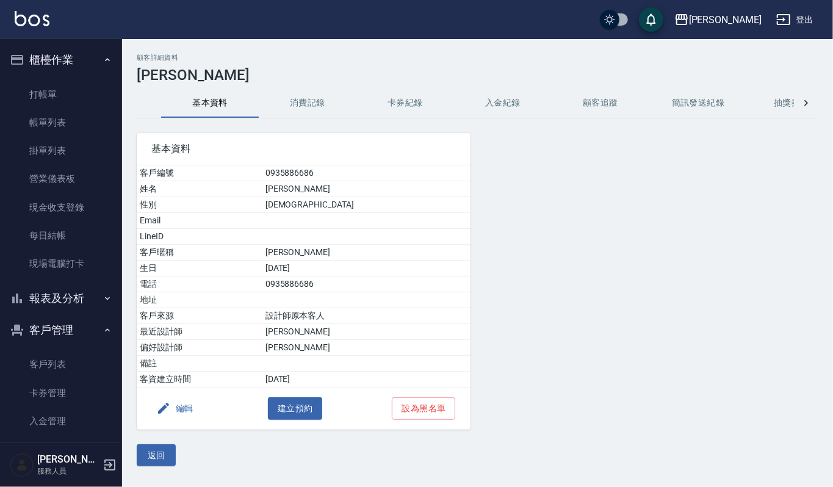
click at [404, 96] on button "卡券紀錄" at bounding box center [405, 102] width 98 height 29
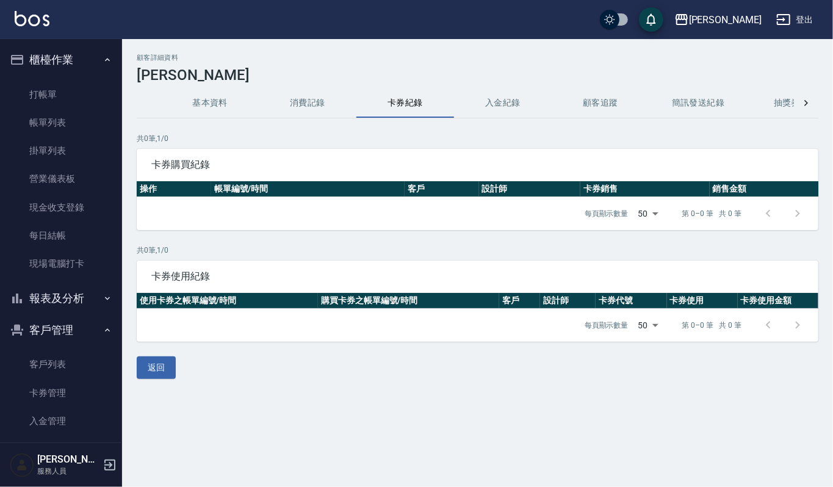
click at [333, 96] on button "消費記錄" at bounding box center [308, 102] width 98 height 29
